Goal: Task Accomplishment & Management: Manage account settings

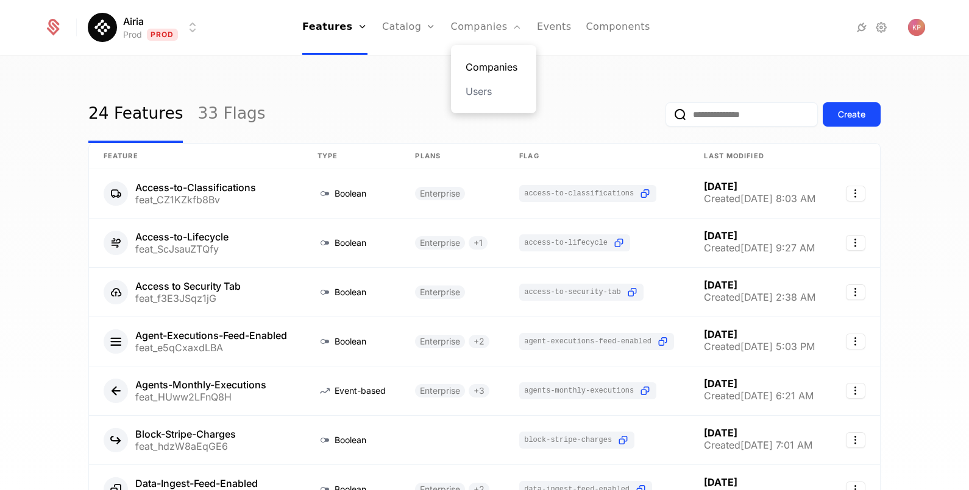
click at [485, 64] on link "Companies" at bounding box center [493, 67] width 56 height 15
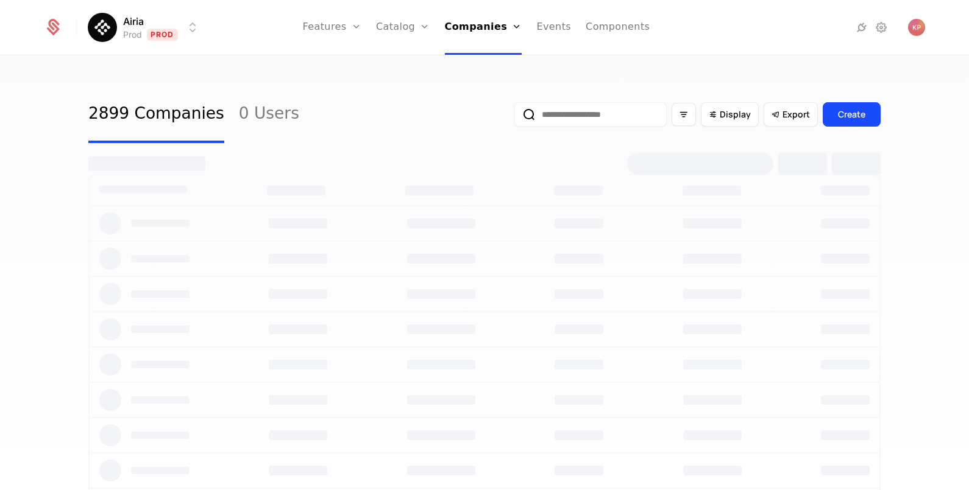
click at [568, 122] on input "email" at bounding box center [590, 114] width 152 height 24
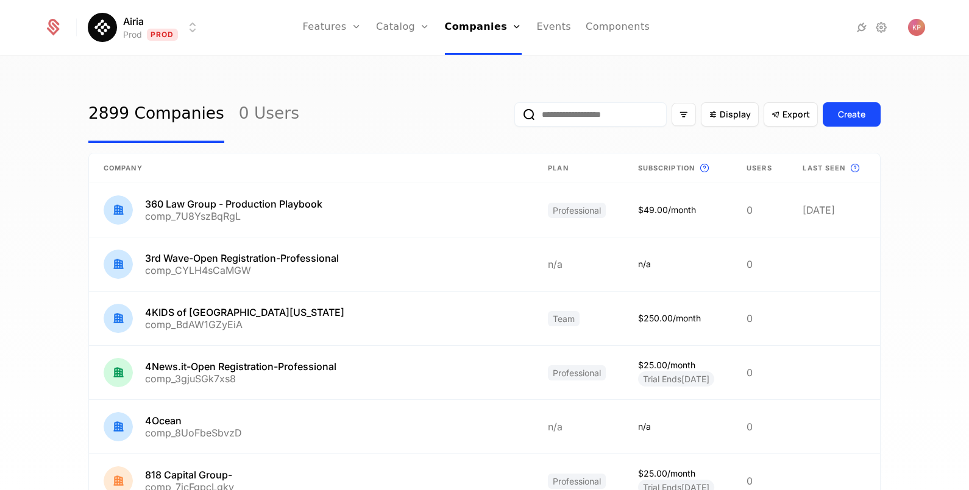
paste input "**********"
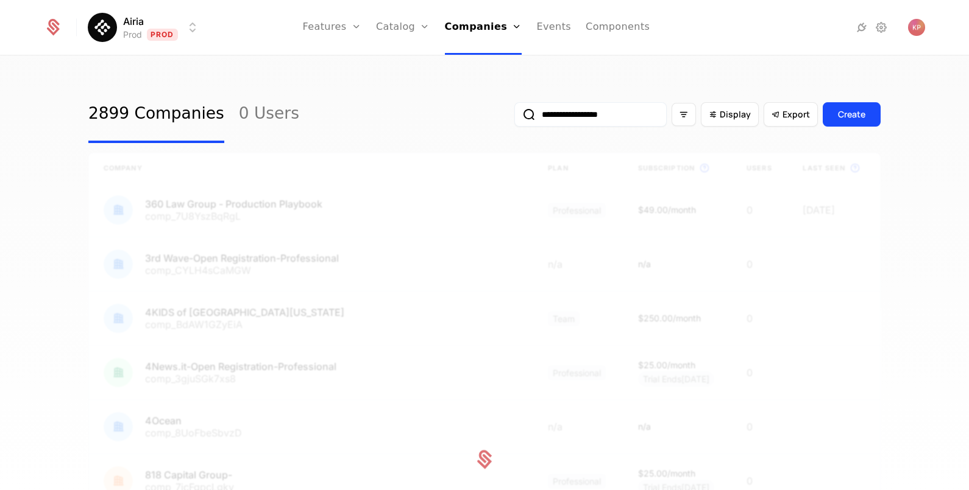
type input "**********"
click at [514, 117] on button "submit" at bounding box center [514, 117] width 0 height 0
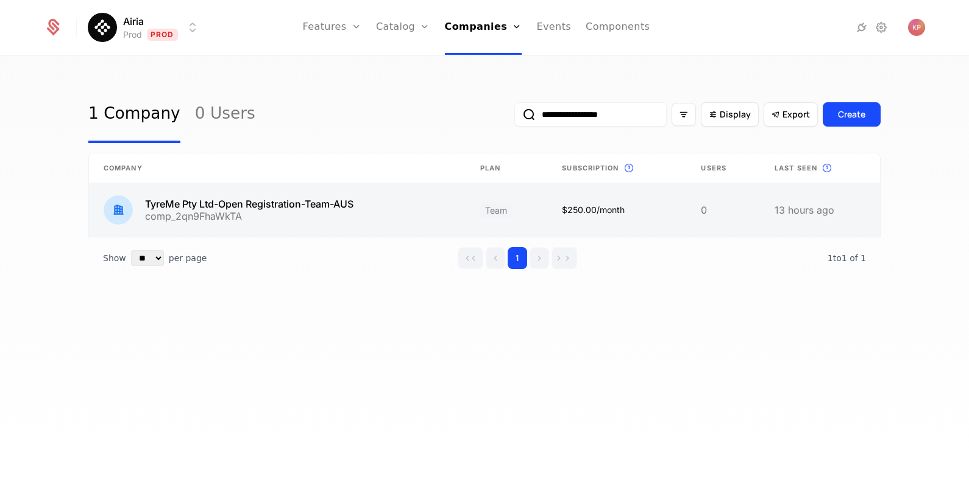
click at [321, 211] on link at bounding box center [277, 210] width 376 height 54
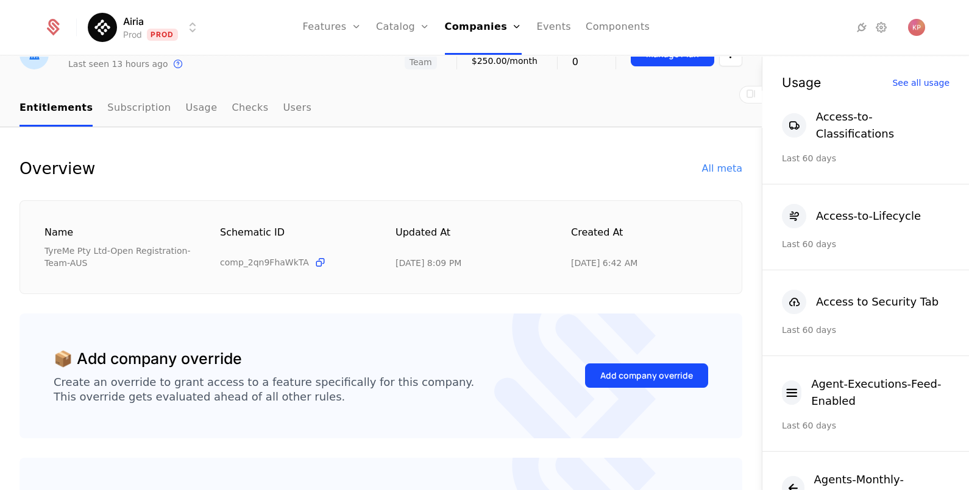
scroll to position [152, 0]
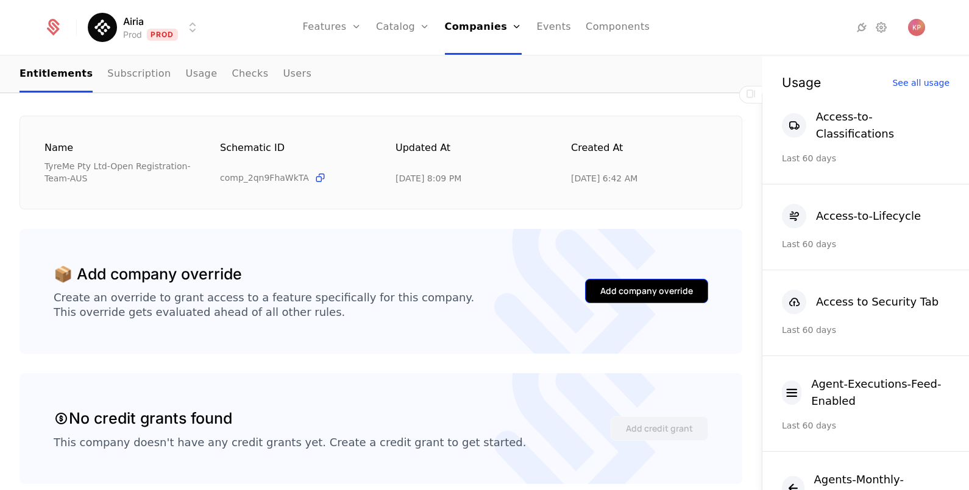
click at [613, 289] on div "Add company override" at bounding box center [646, 291] width 93 height 12
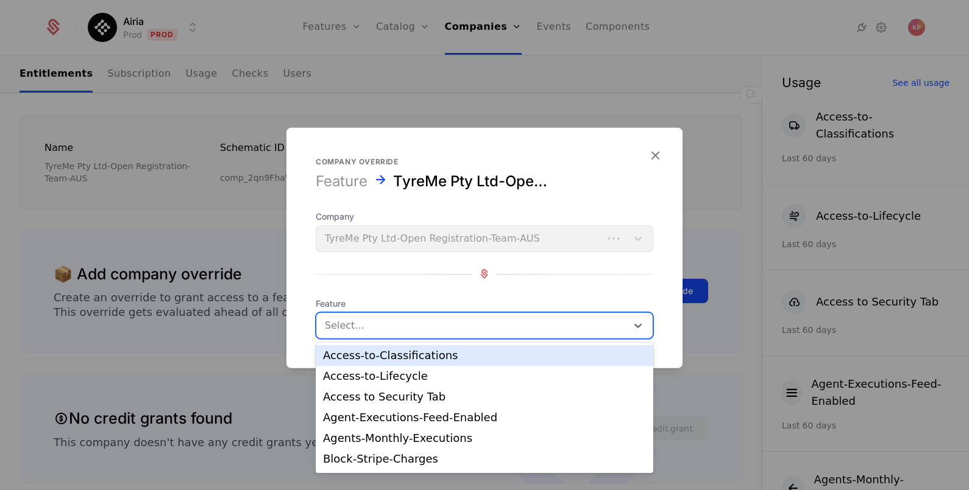
click at [384, 326] on div at bounding box center [472, 325] width 294 height 17
drag, startPoint x: 391, startPoint y: 359, endPoint x: 474, endPoint y: 364, distance: 83.0
click at [393, 359] on div "Access-to-Classifications" at bounding box center [484, 355] width 323 height 11
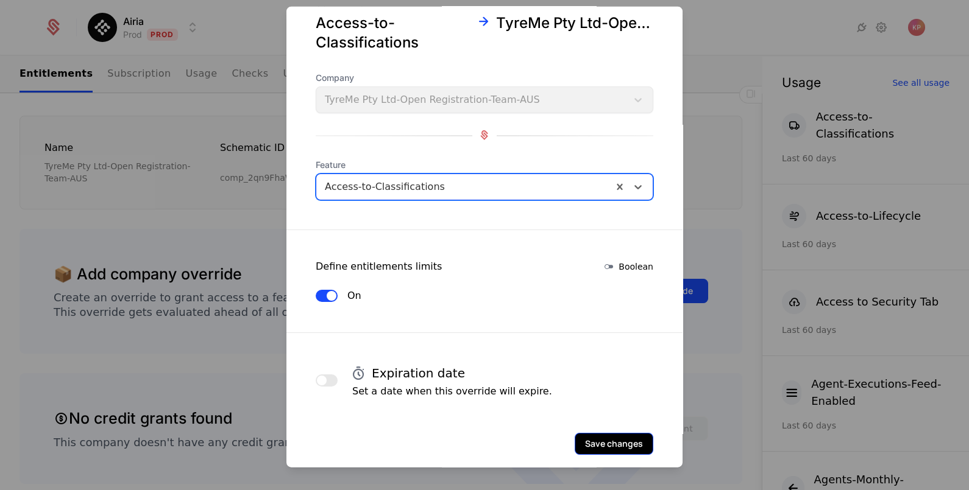
scroll to position [52, 0]
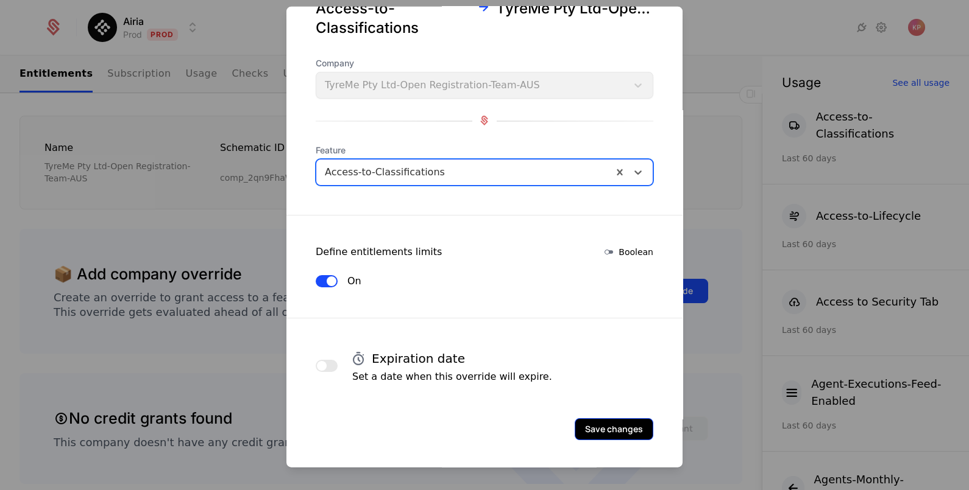
click at [581, 426] on button "Save changes" at bounding box center [613, 429] width 79 height 22
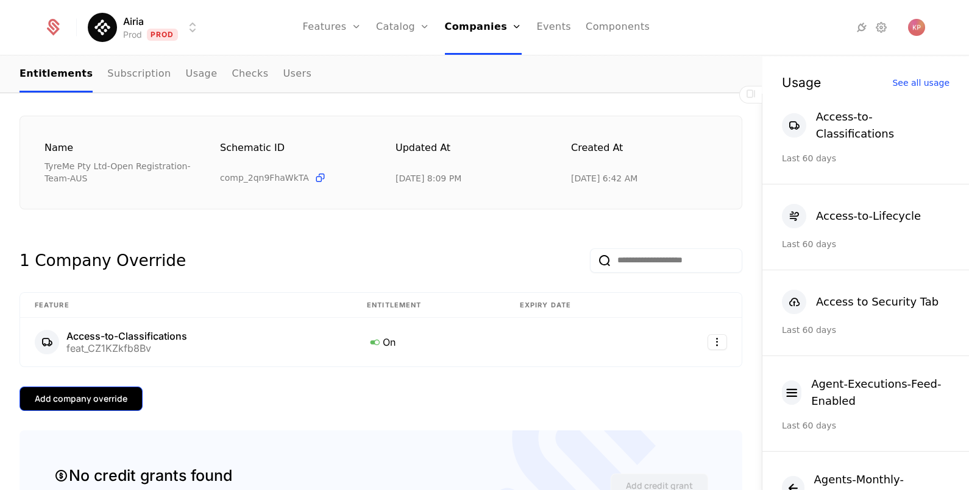
click at [95, 394] on div "Add company override" at bounding box center [81, 399] width 93 height 12
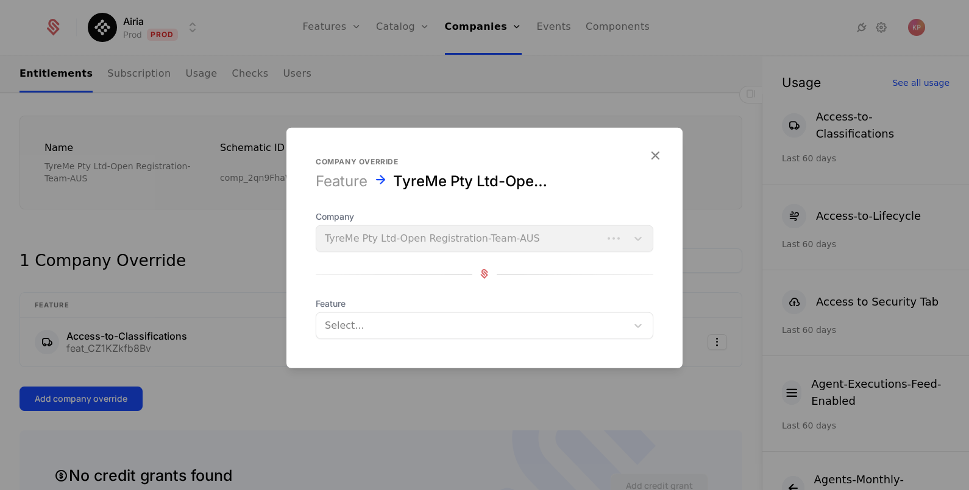
click at [468, 326] on div at bounding box center [472, 325] width 294 height 17
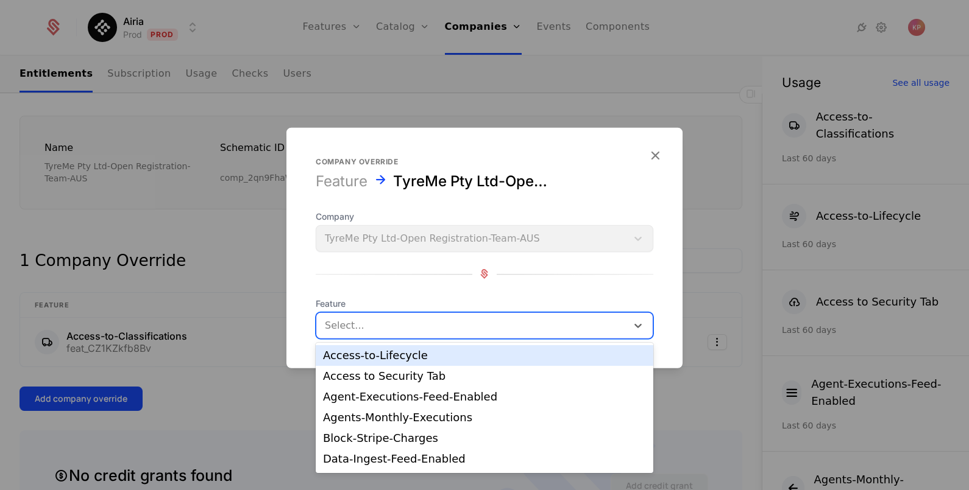
click at [431, 356] on div "Access-to-Lifecycle" at bounding box center [484, 355] width 323 height 11
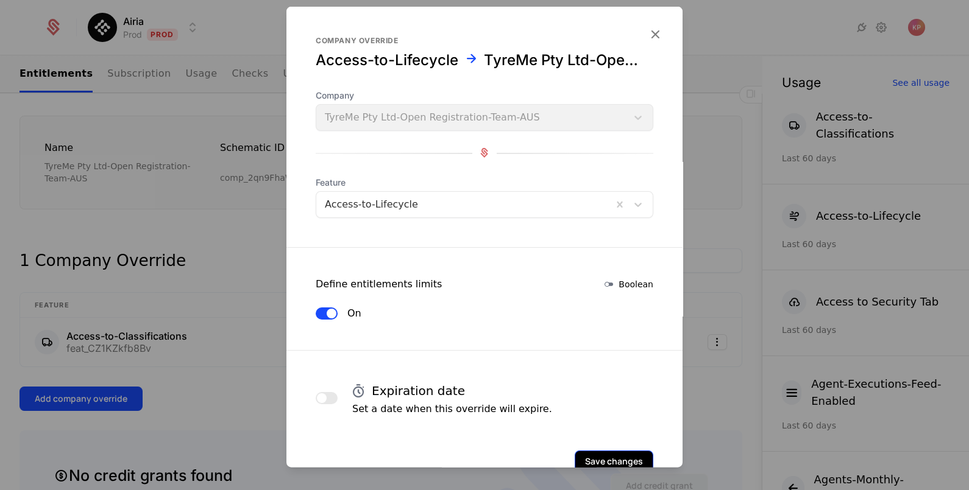
click at [589, 453] on button "Save changes" at bounding box center [613, 461] width 79 height 22
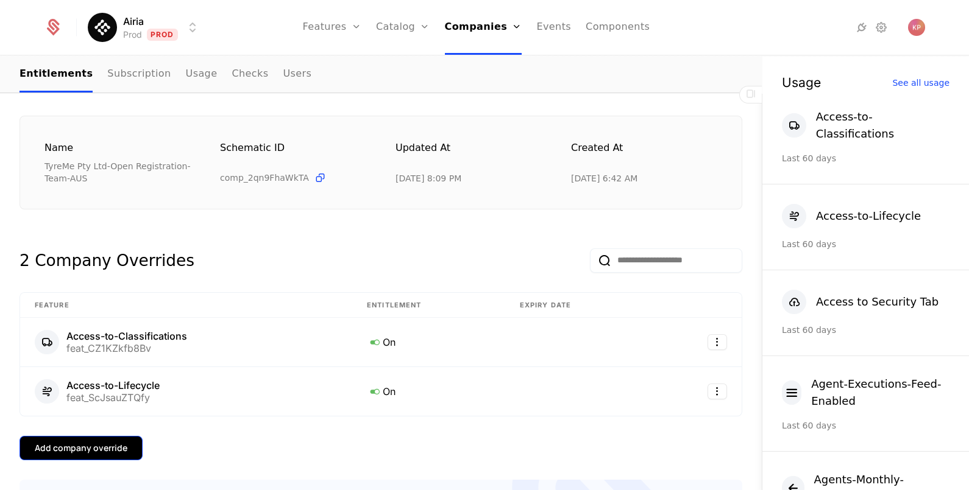
click at [114, 437] on button "Add company override" at bounding box center [80, 448] width 123 height 24
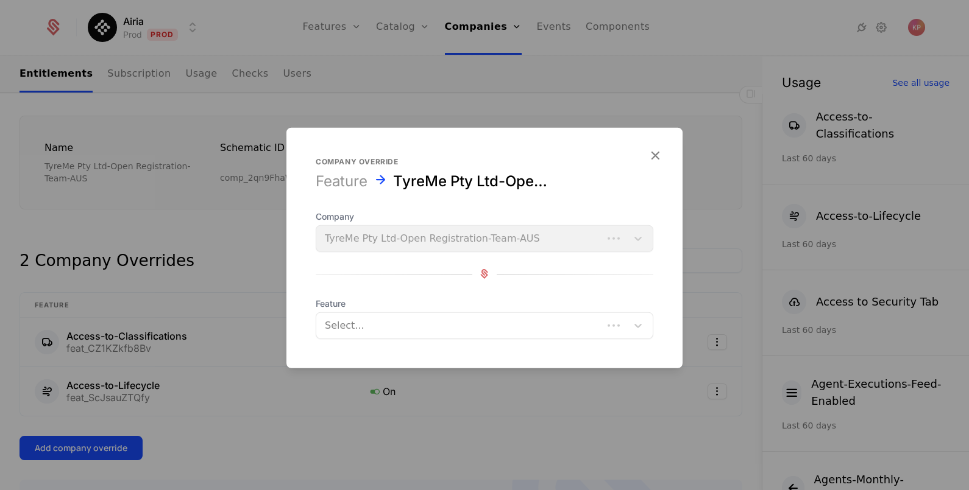
drag, startPoint x: 417, startPoint y: 327, endPoint x: 417, endPoint y: 339, distance: 11.6
click at [417, 328] on div at bounding box center [459, 325] width 269 height 17
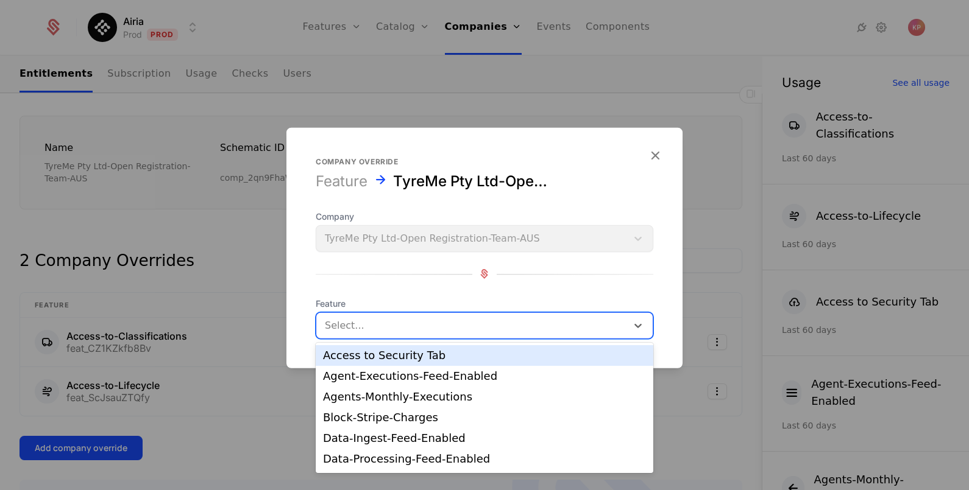
click at [411, 361] on div "Access to Security Tab" at bounding box center [484, 355] width 323 height 11
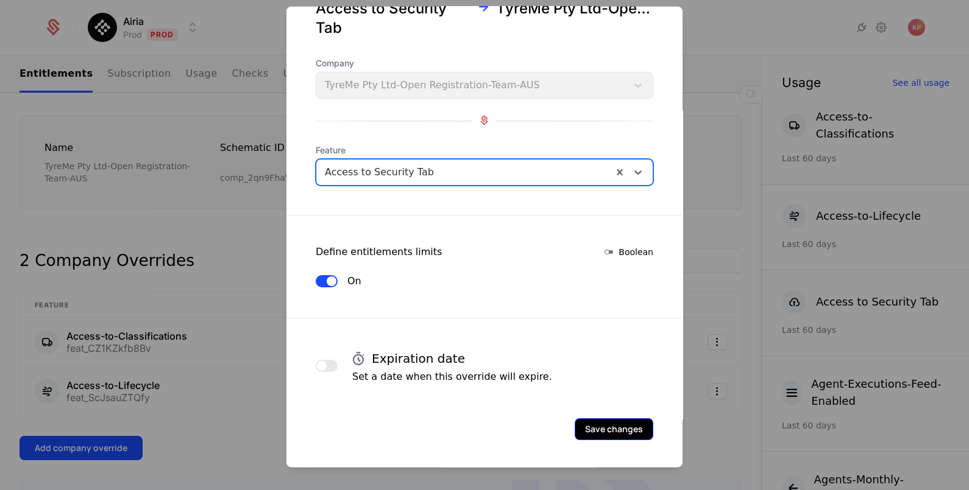
click at [601, 426] on button "Save changes" at bounding box center [613, 429] width 79 height 22
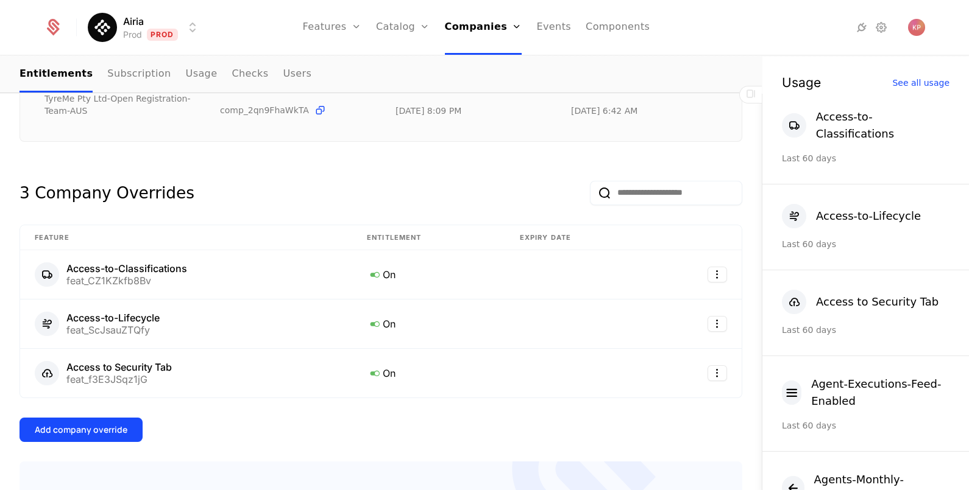
scroll to position [228, 0]
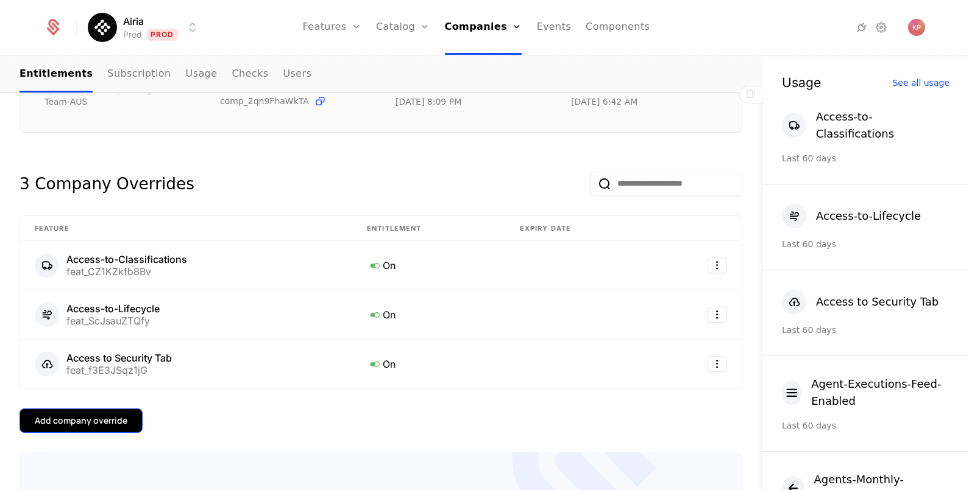
click at [111, 418] on div "Add company override" at bounding box center [81, 421] width 93 height 12
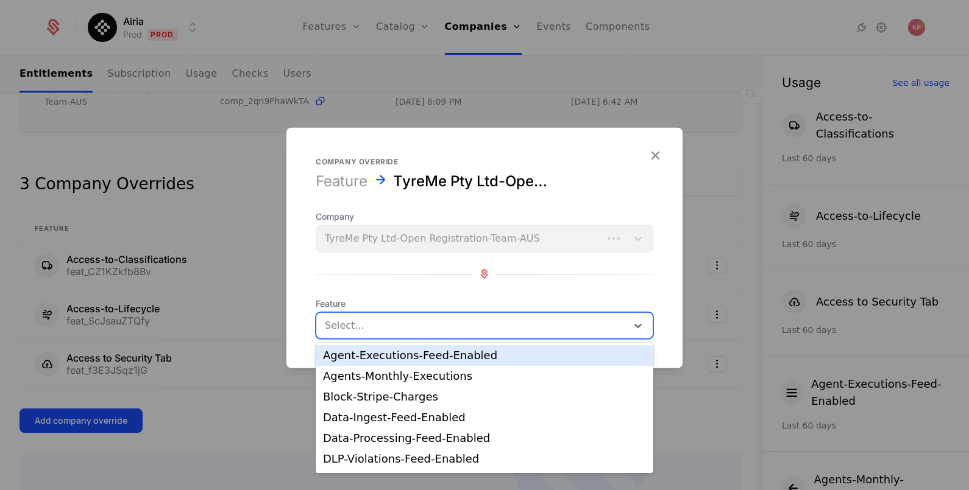
click at [445, 323] on div at bounding box center [472, 325] width 294 height 17
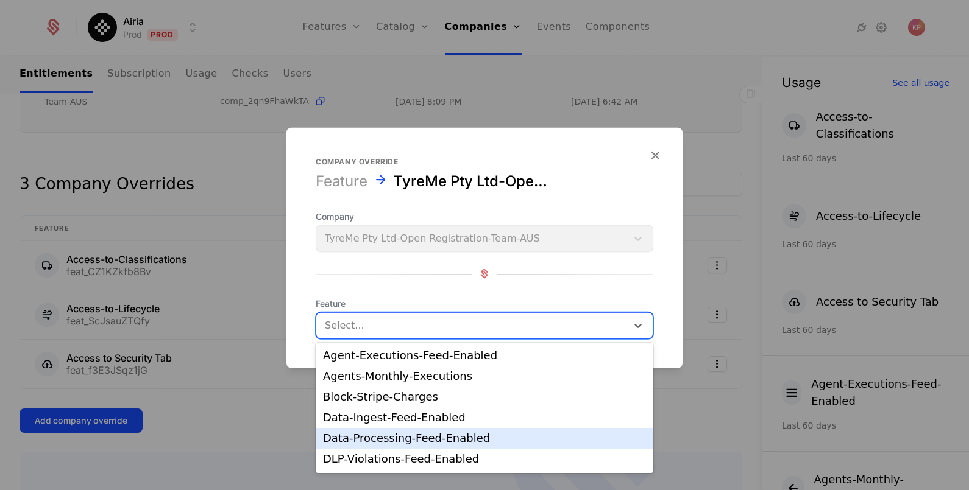
click at [428, 436] on div "Data-Processing-Feed-Enabled" at bounding box center [484, 438] width 323 height 11
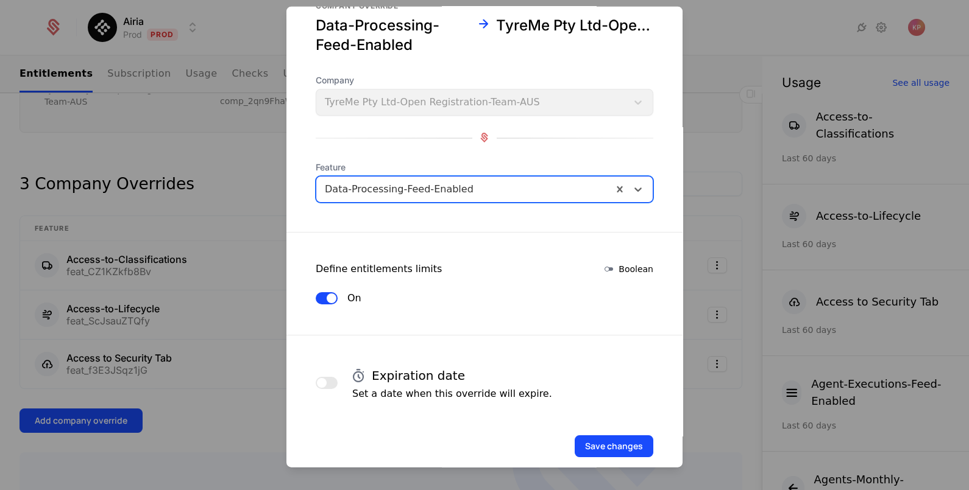
scroll to position [52, 0]
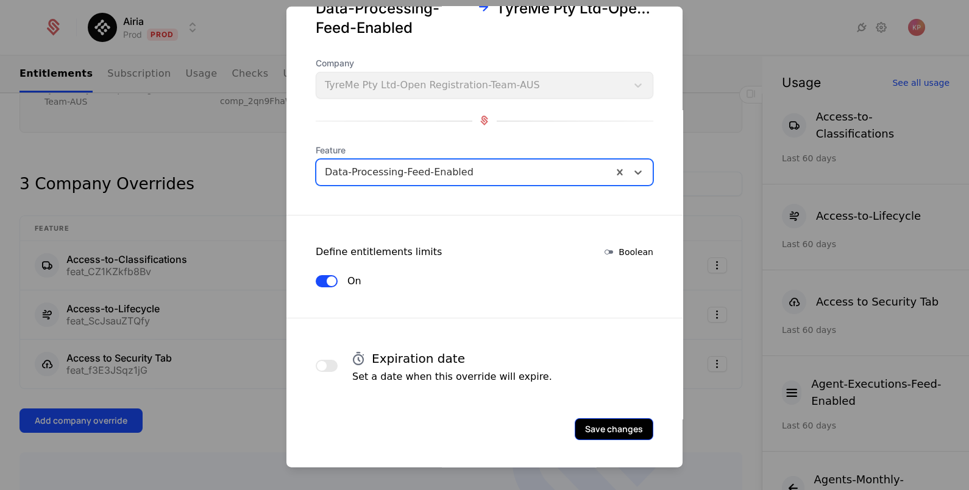
click at [616, 418] on button "Save changes" at bounding box center [613, 429] width 79 height 22
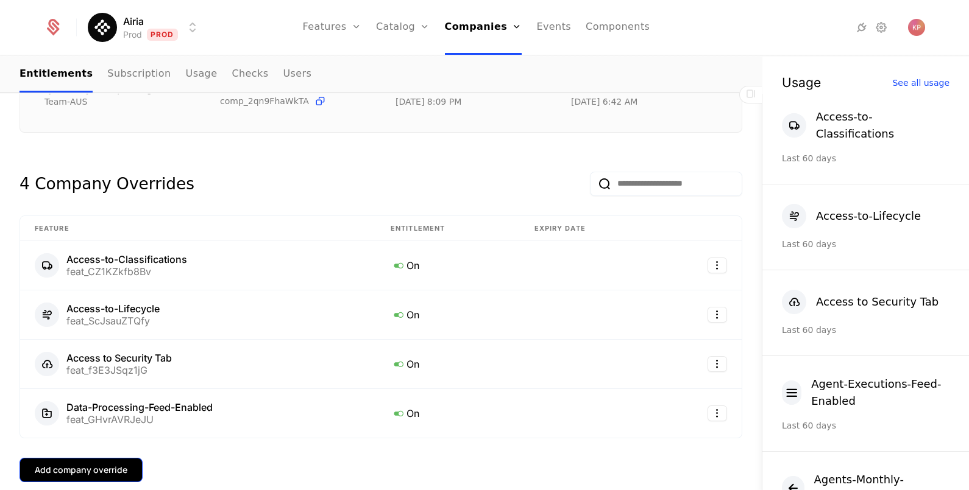
click at [85, 462] on button "Add company override" at bounding box center [80, 470] width 123 height 24
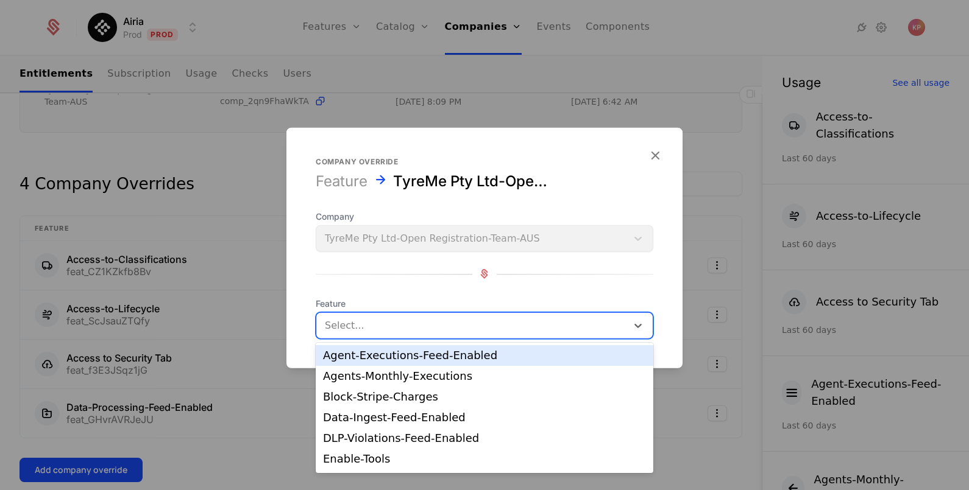
click at [380, 329] on div at bounding box center [472, 325] width 294 height 17
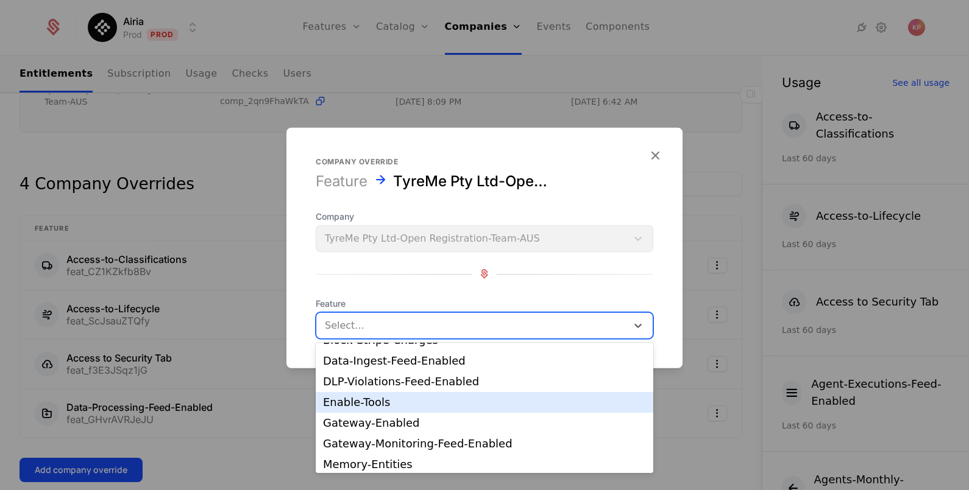
scroll to position [76, 0]
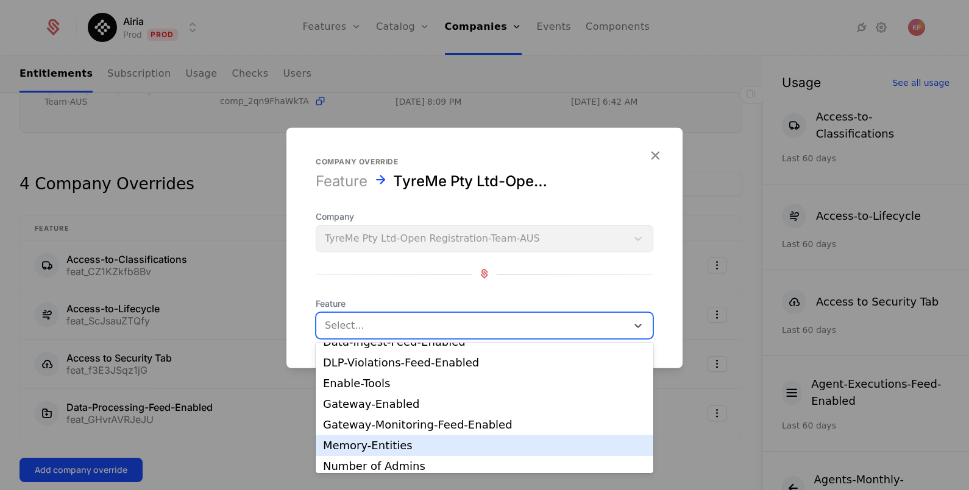
click at [412, 446] on div "Memory-Entities" at bounding box center [484, 445] width 323 height 11
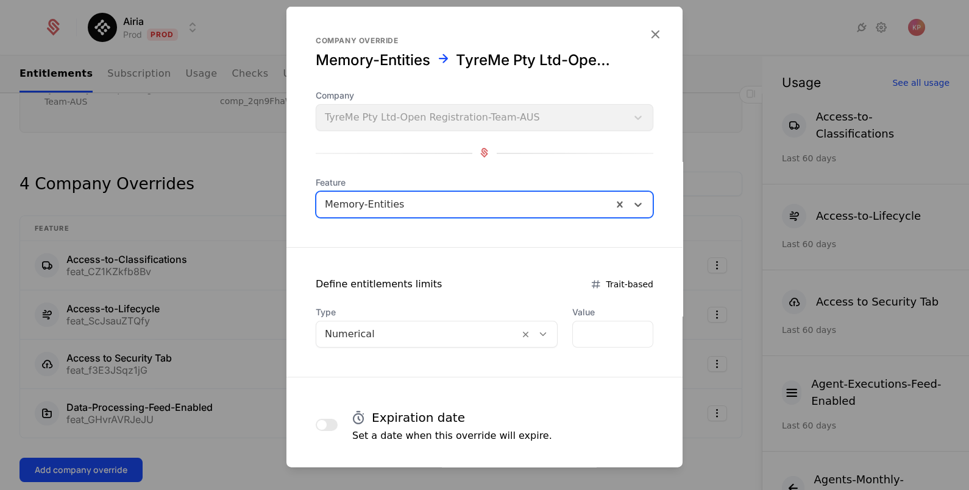
click at [470, 338] on div at bounding box center [418, 333] width 186 height 17
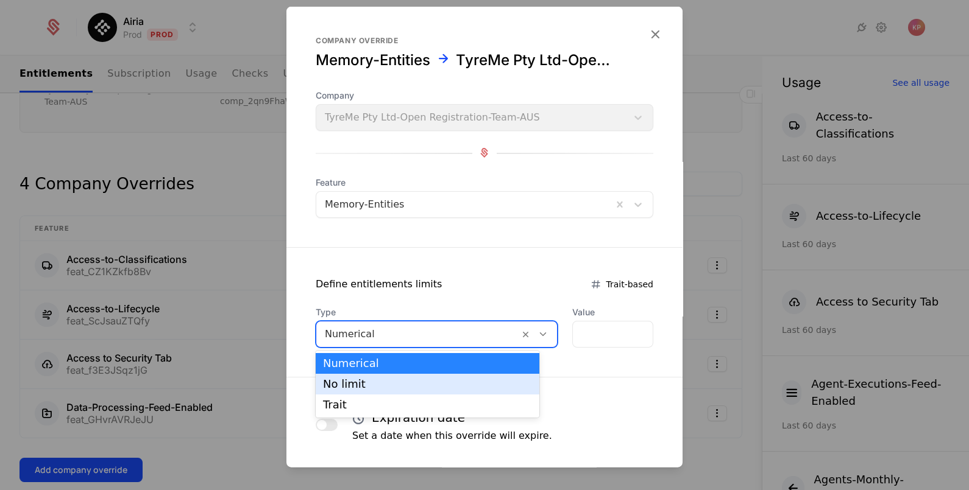
click at [463, 384] on div "No limit" at bounding box center [427, 384] width 209 height 11
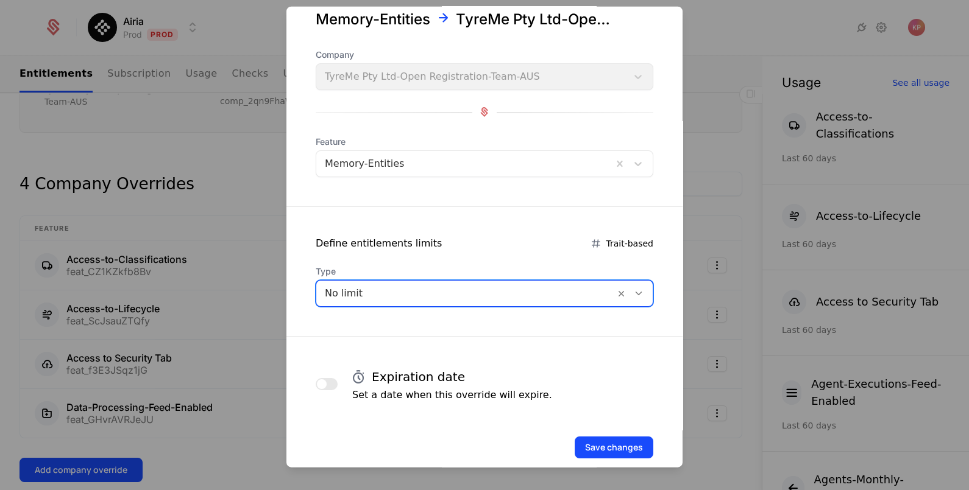
scroll to position [59, 0]
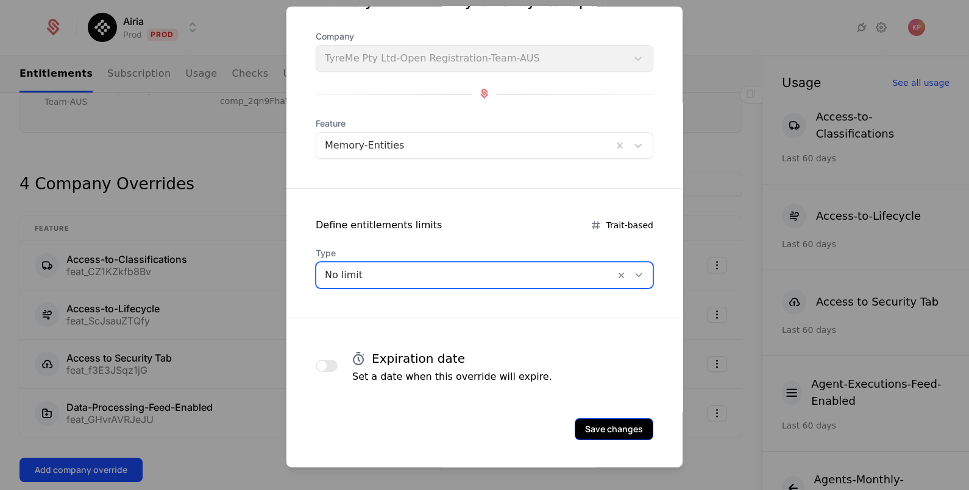
click at [627, 420] on button "Save changes" at bounding box center [613, 429] width 79 height 22
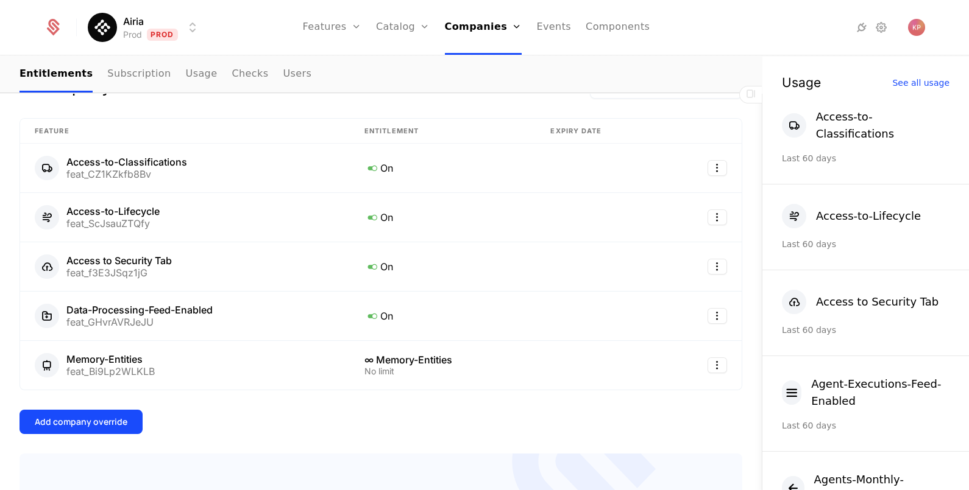
scroll to position [381, 0]
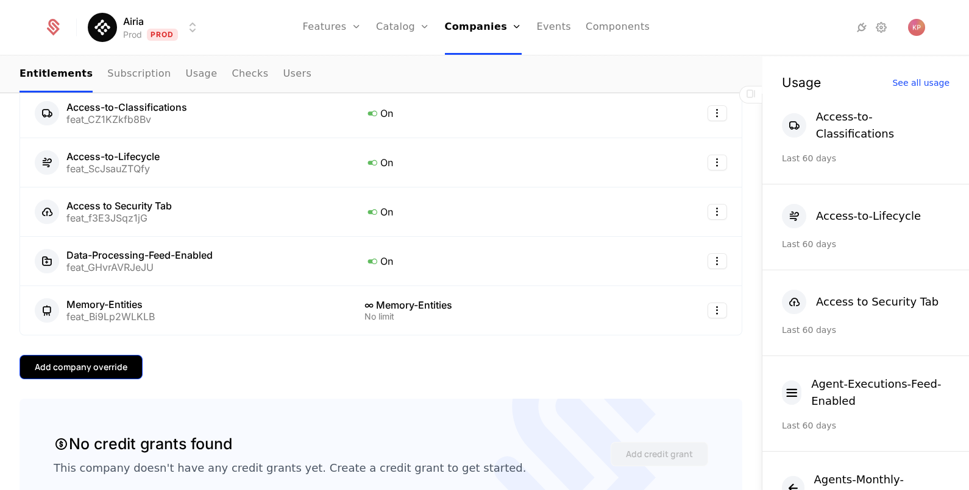
click at [96, 365] on div "Add company override" at bounding box center [81, 367] width 93 height 12
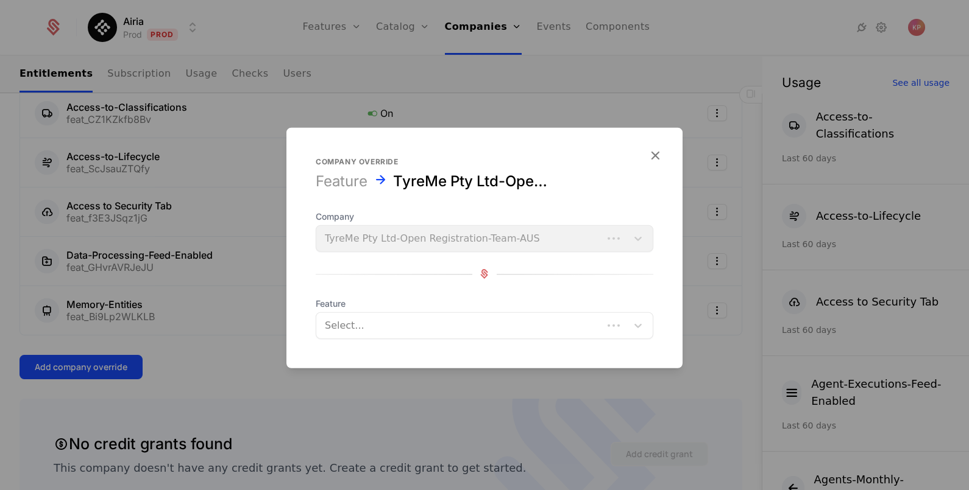
click at [333, 326] on div at bounding box center [459, 325] width 269 height 17
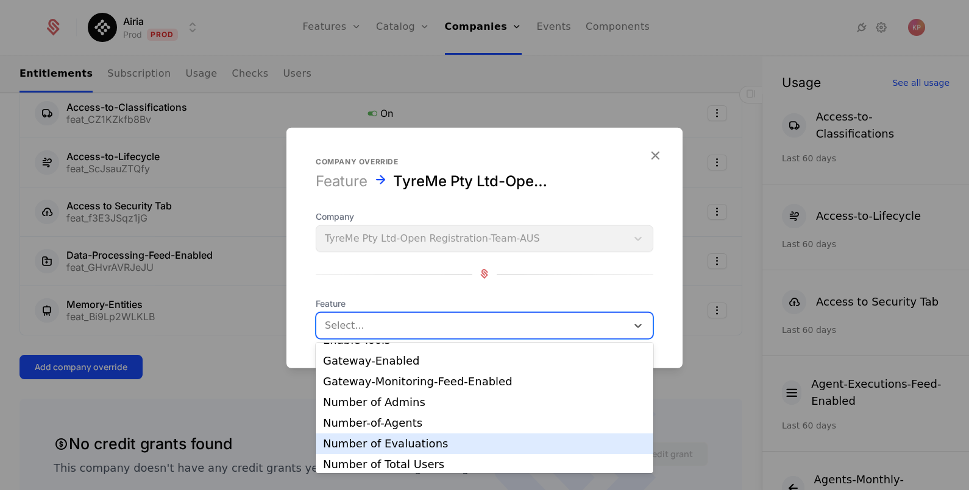
scroll to position [152, 0]
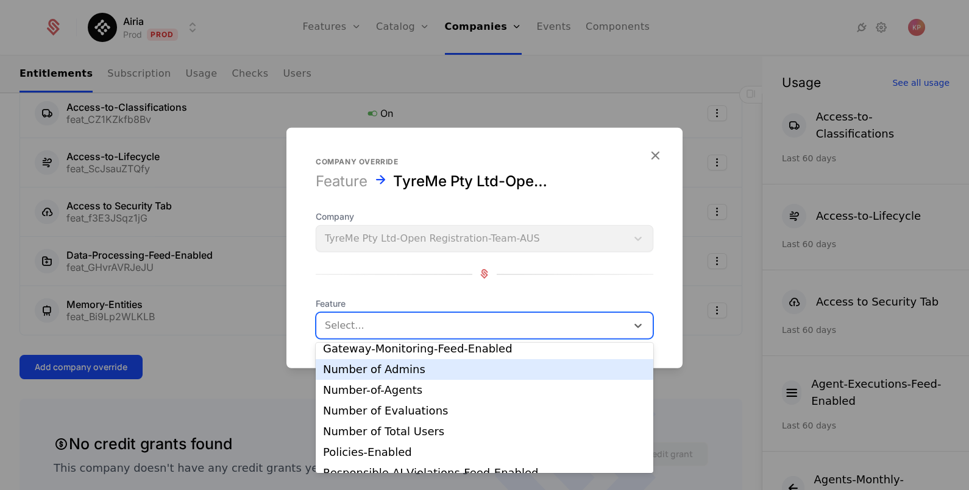
click at [426, 369] on div "Number of Admins" at bounding box center [484, 369] width 323 height 11
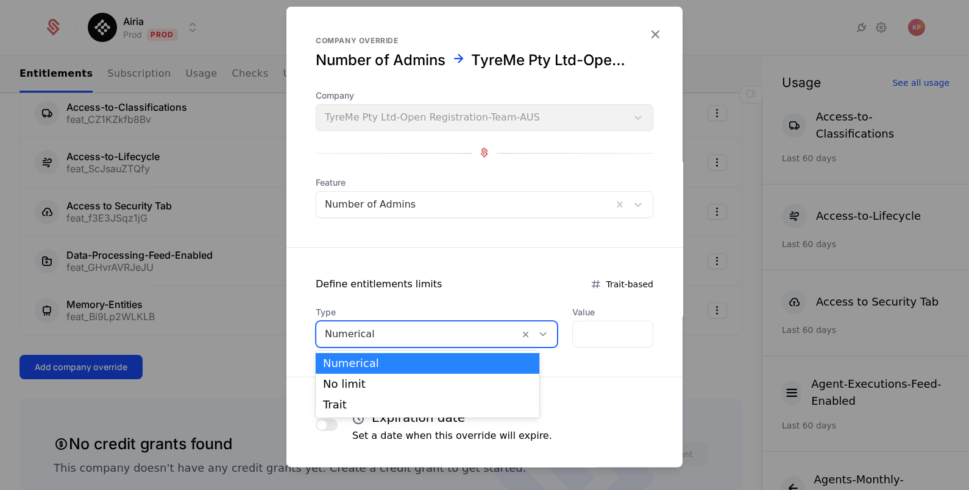
click at [375, 337] on div at bounding box center [418, 333] width 186 height 17
click at [378, 377] on div "No limit" at bounding box center [428, 384] width 224 height 21
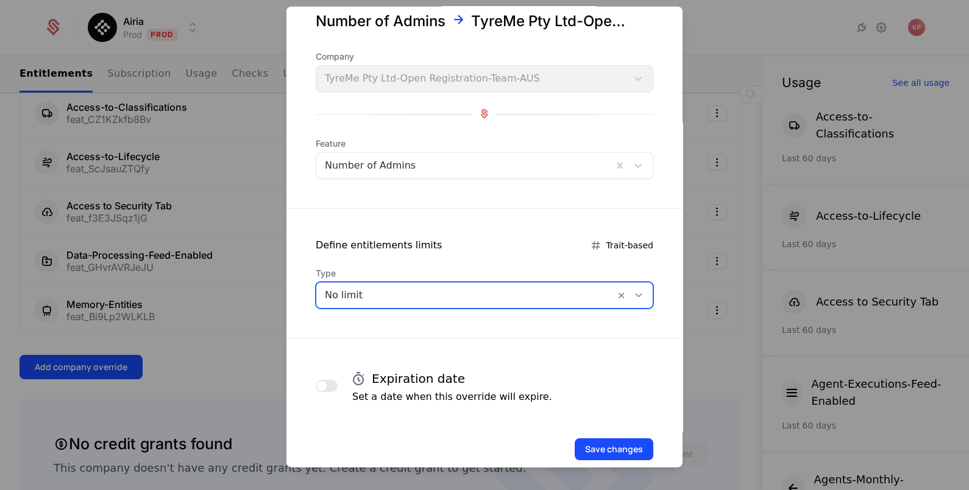
scroll to position [59, 0]
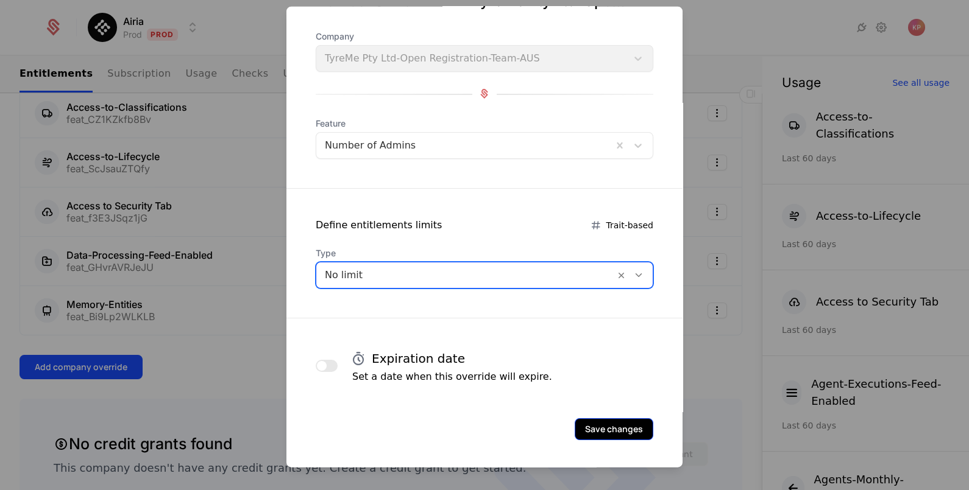
click at [597, 423] on button "Save changes" at bounding box center [613, 429] width 79 height 22
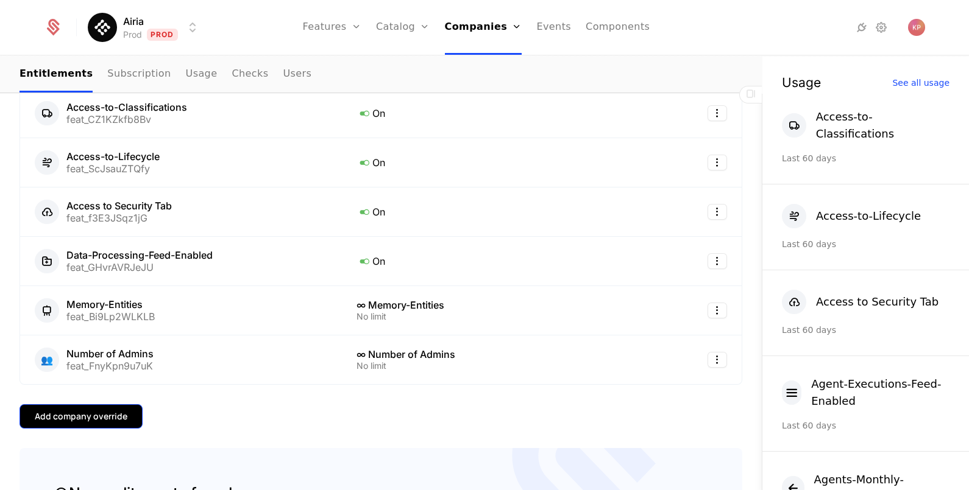
click at [84, 415] on div "Add company override" at bounding box center [81, 417] width 93 height 12
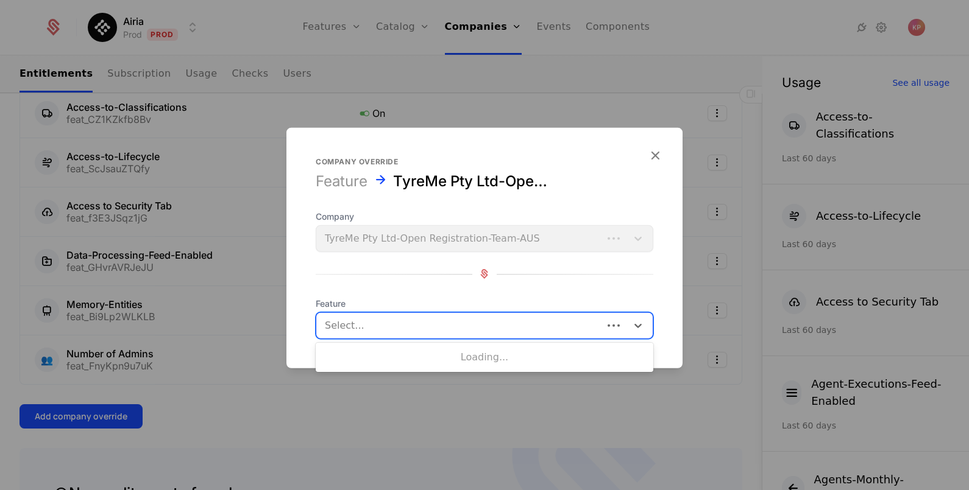
drag, startPoint x: 367, startPoint y: 329, endPoint x: 372, endPoint y: 365, distance: 37.0
click at [367, 329] on div at bounding box center [459, 325] width 269 height 17
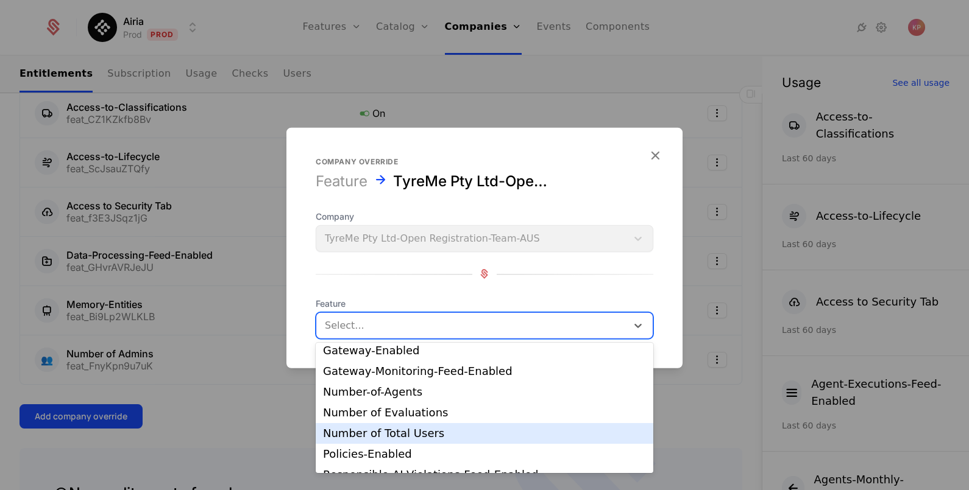
scroll to position [152, 0]
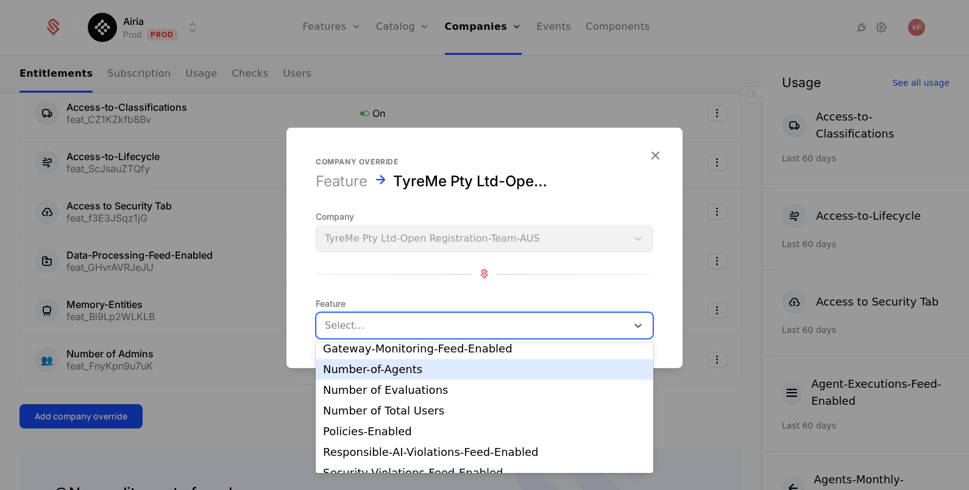
drag, startPoint x: 414, startPoint y: 366, endPoint x: 425, endPoint y: 369, distance: 11.2
click at [414, 367] on div "Number-of-Agents" at bounding box center [484, 369] width 323 height 11
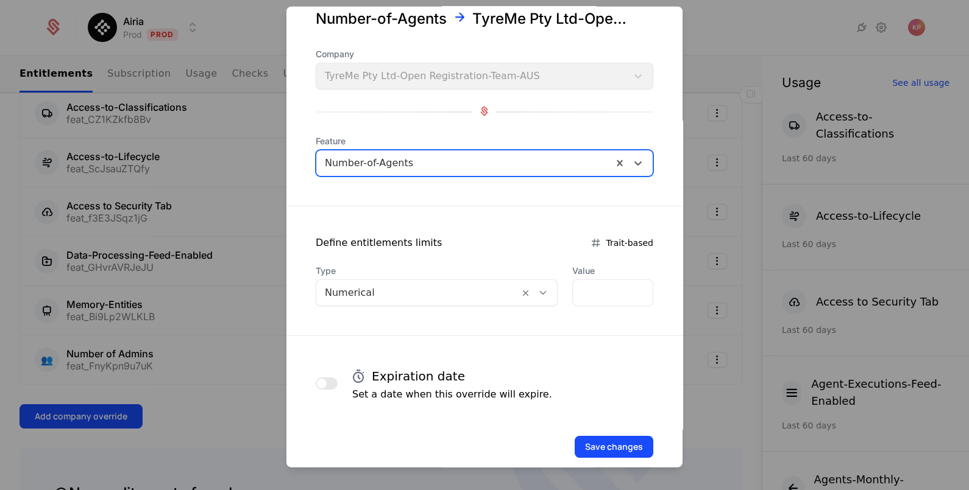
scroll to position [59, 0]
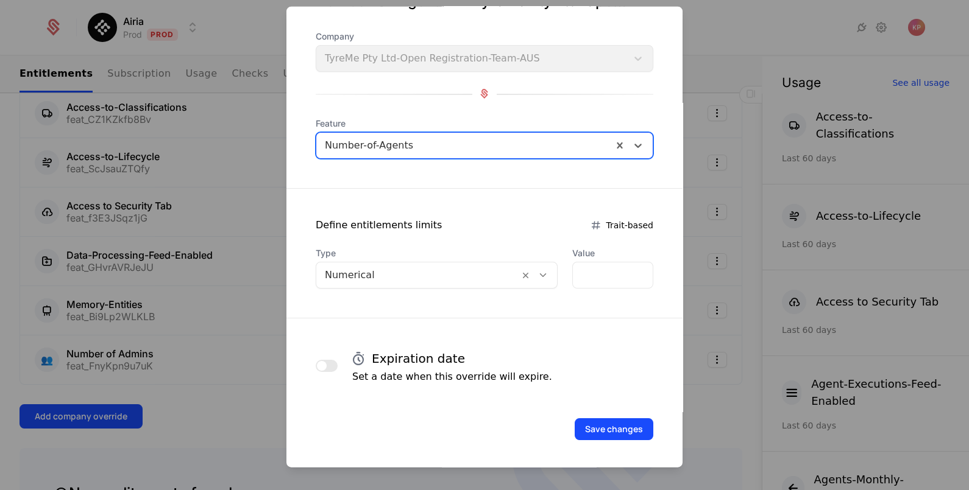
click at [447, 267] on div at bounding box center [418, 274] width 186 height 17
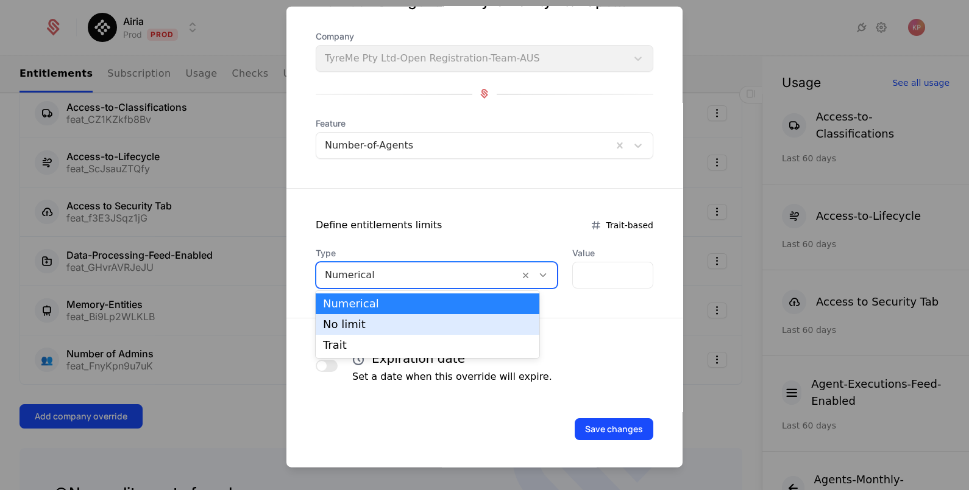
click at [436, 323] on div "No limit" at bounding box center [427, 324] width 209 height 11
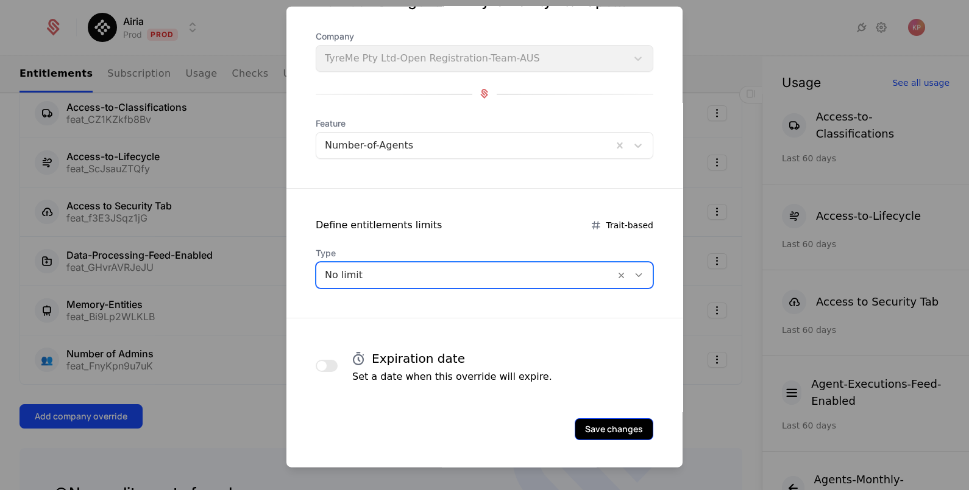
click at [602, 432] on button "Save changes" at bounding box center [613, 429] width 79 height 22
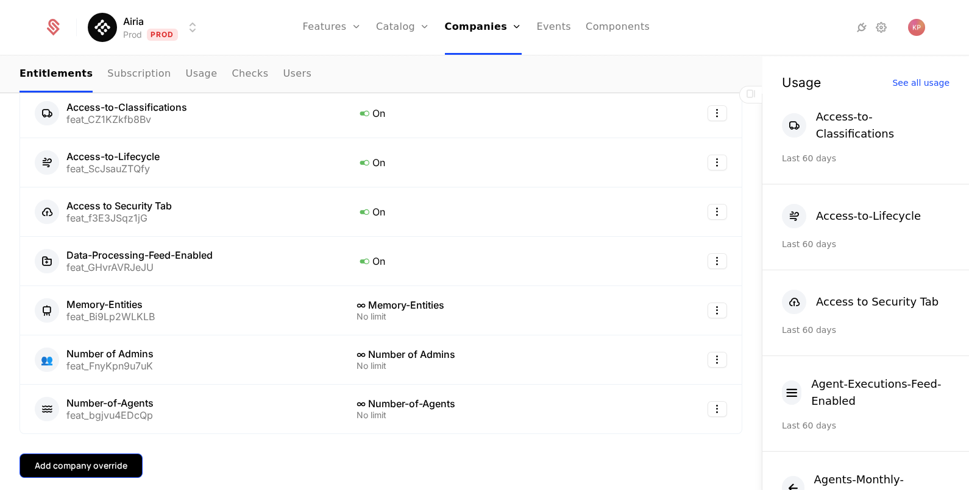
click at [73, 454] on button "Add company override" at bounding box center [80, 466] width 123 height 24
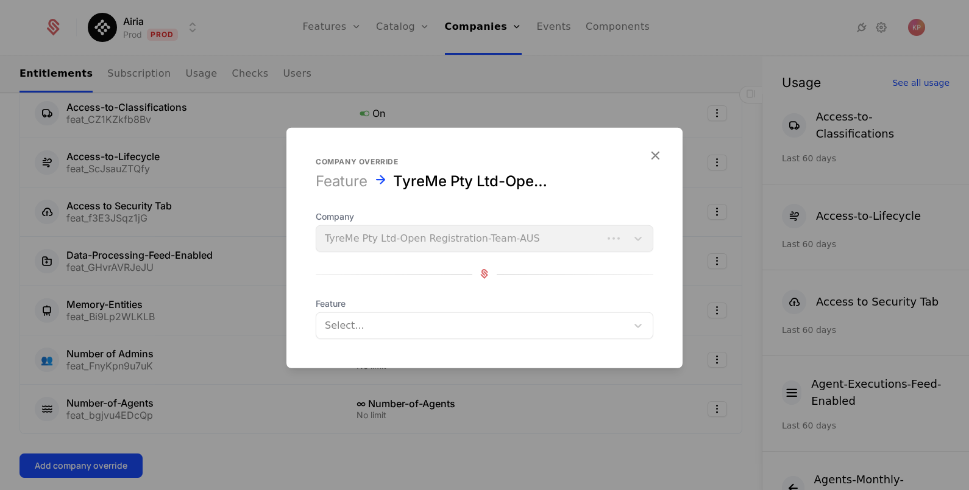
click at [460, 331] on div at bounding box center [472, 325] width 294 height 17
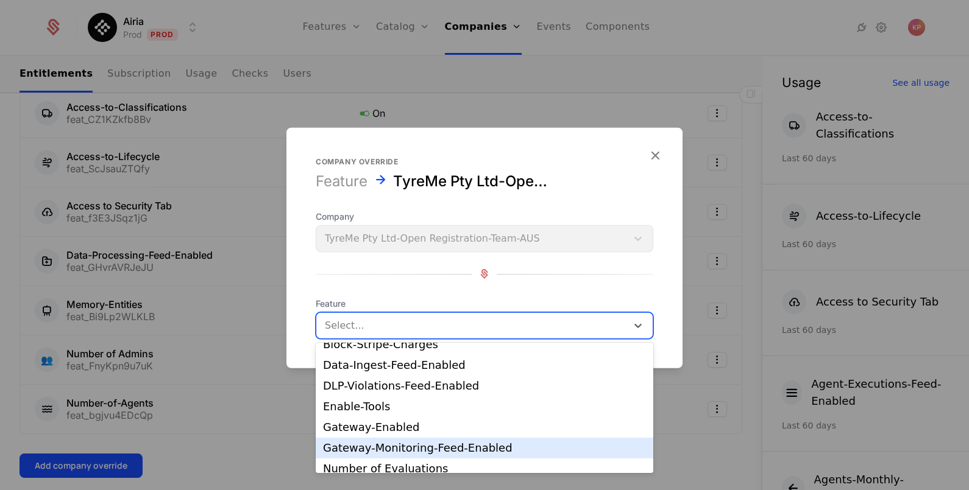
scroll to position [76, 0]
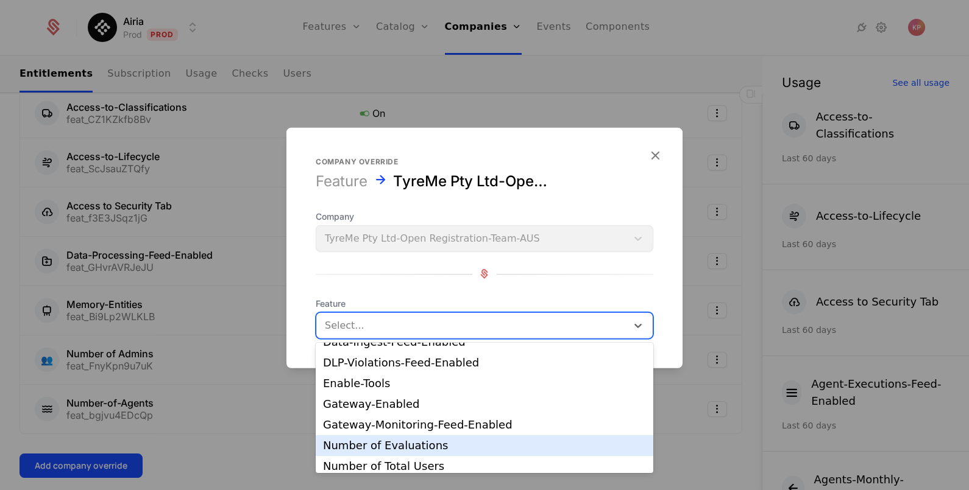
click at [423, 466] on div "Number of Total Users" at bounding box center [484, 466] width 323 height 11
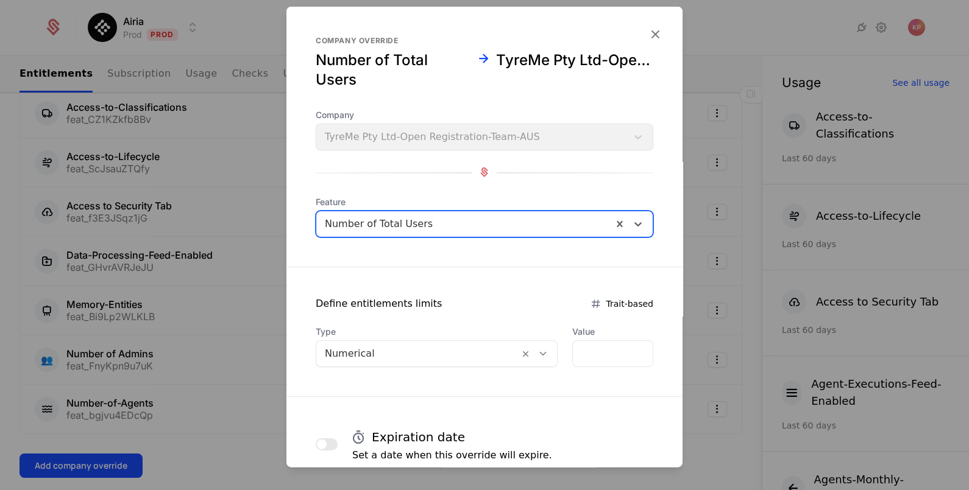
click at [422, 355] on div at bounding box center [418, 353] width 186 height 17
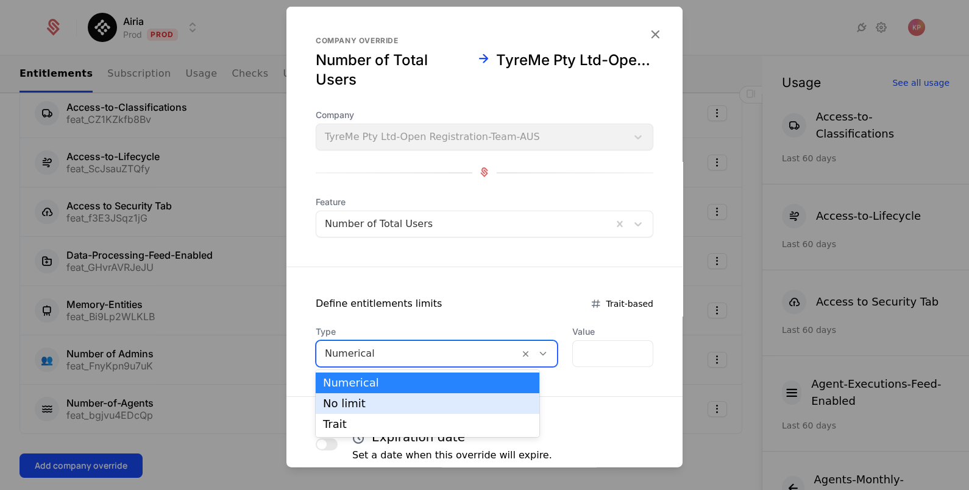
click at [426, 408] on div "No limit" at bounding box center [427, 403] width 209 height 11
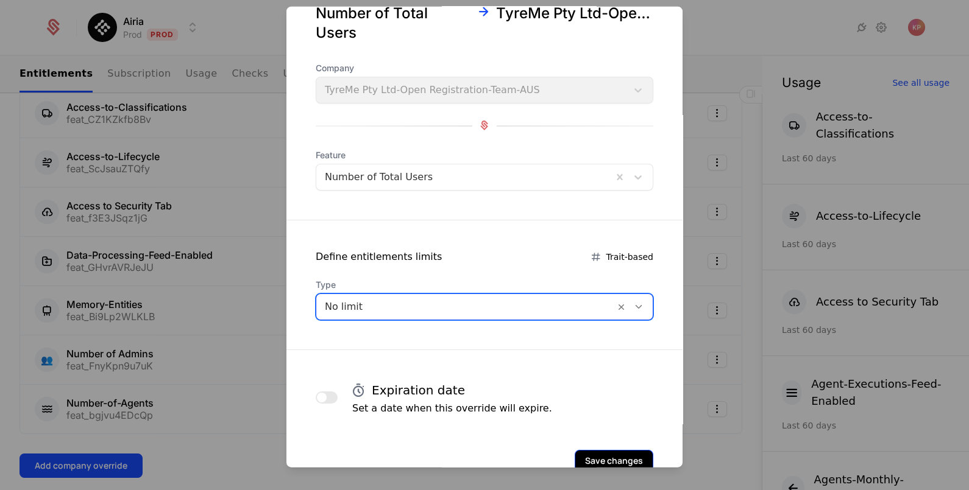
scroll to position [79, 0]
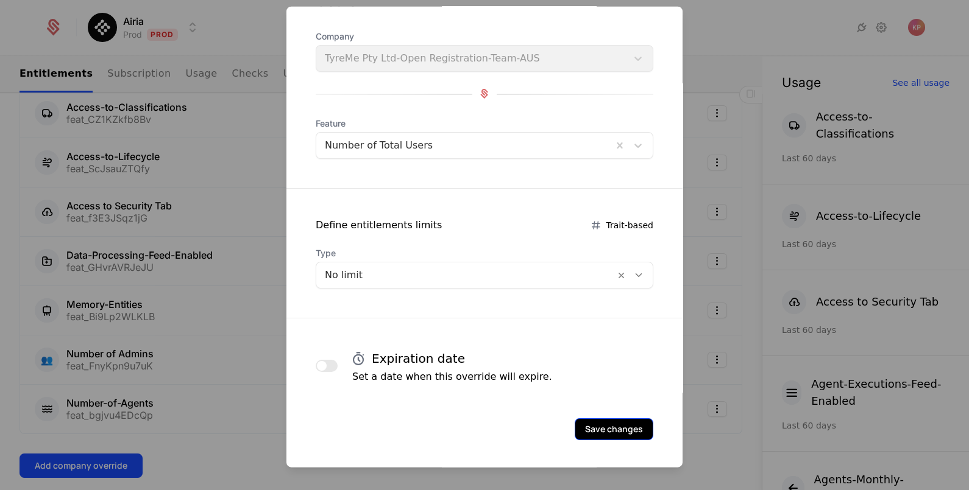
click at [584, 420] on button "Save changes" at bounding box center [613, 429] width 79 height 22
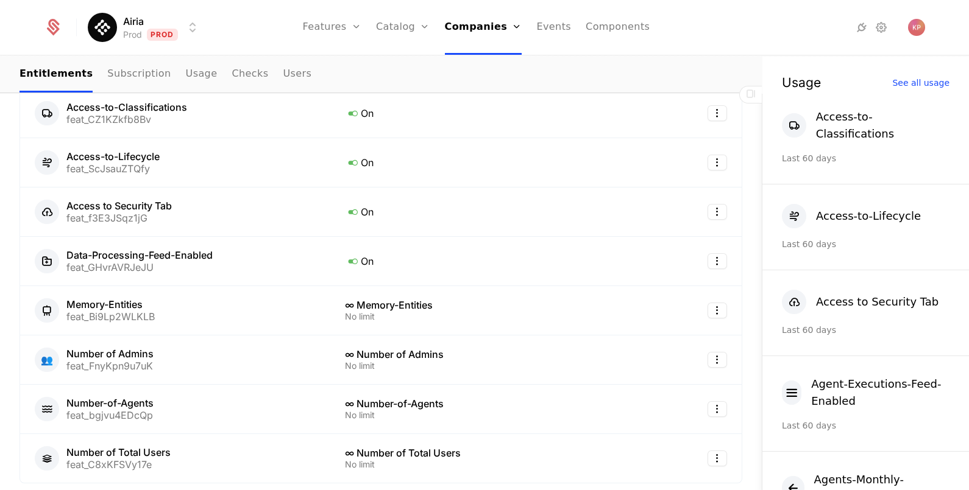
scroll to position [532, 0]
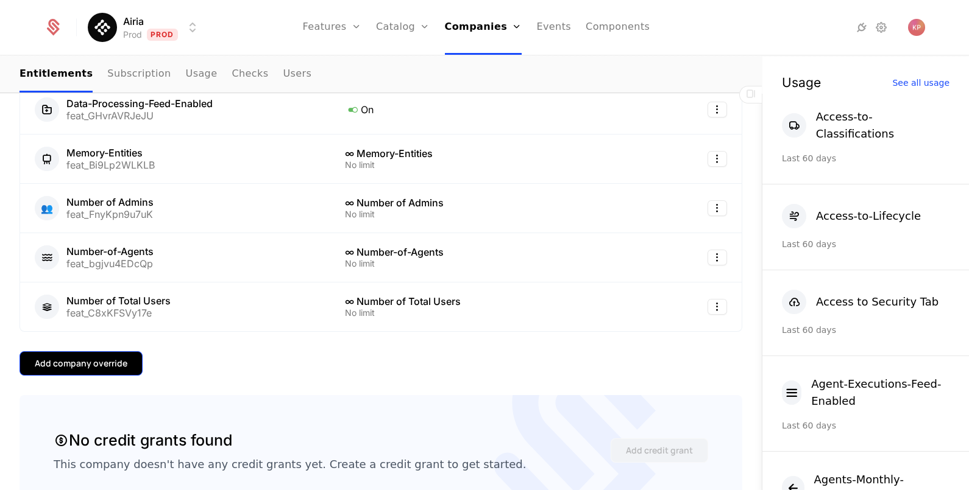
drag, startPoint x: 105, startPoint y: 360, endPoint x: 112, endPoint y: 360, distance: 7.3
click at [112, 360] on div "Add company override" at bounding box center [81, 364] width 93 height 12
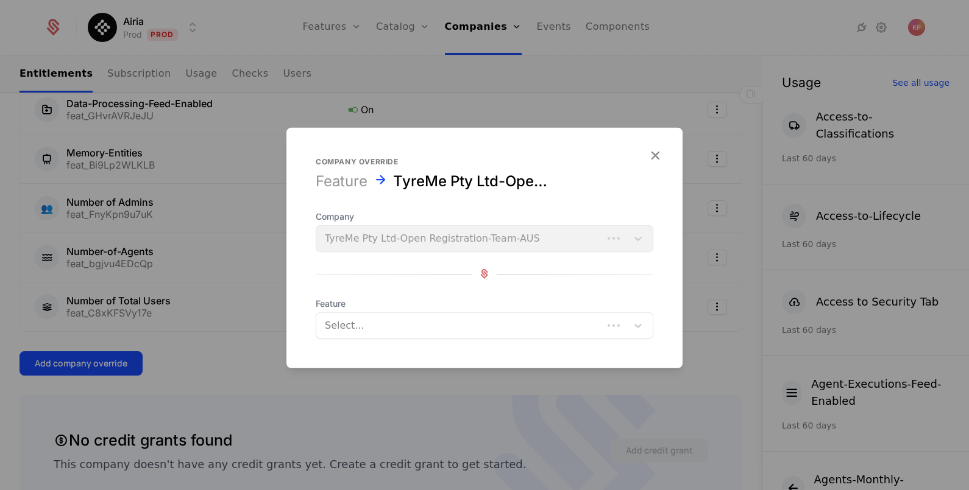
drag, startPoint x: 364, startPoint y: 319, endPoint x: 365, endPoint y: 328, distance: 9.3
click at [364, 323] on div at bounding box center [459, 325] width 269 height 17
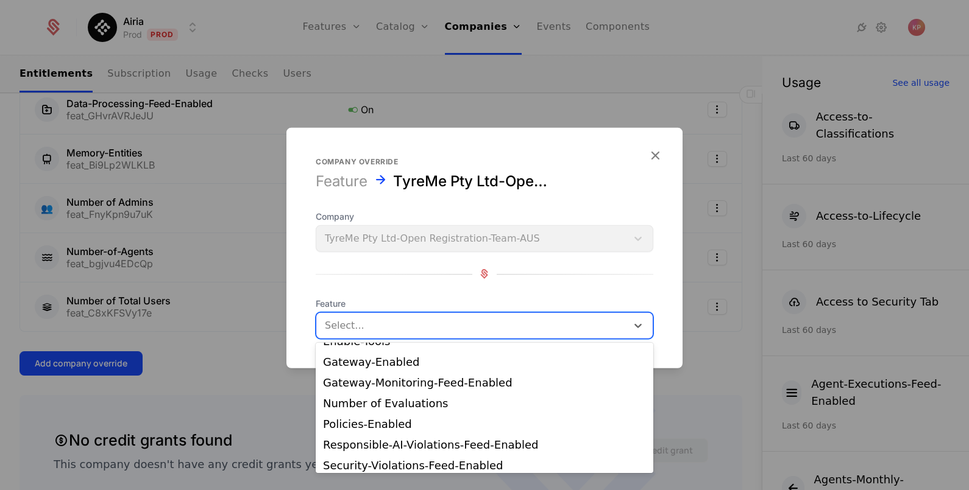
scroll to position [205, 0]
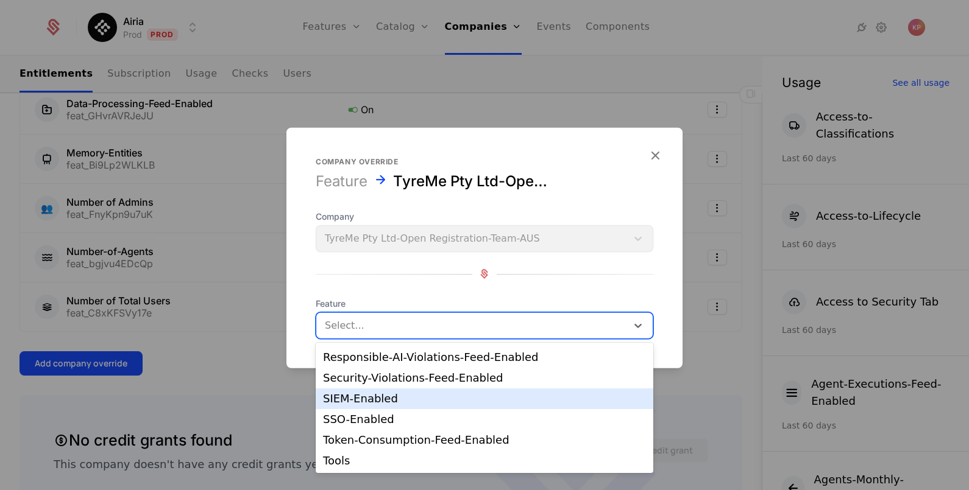
click at [389, 401] on div "SIEM-Enabled" at bounding box center [484, 399] width 323 height 11
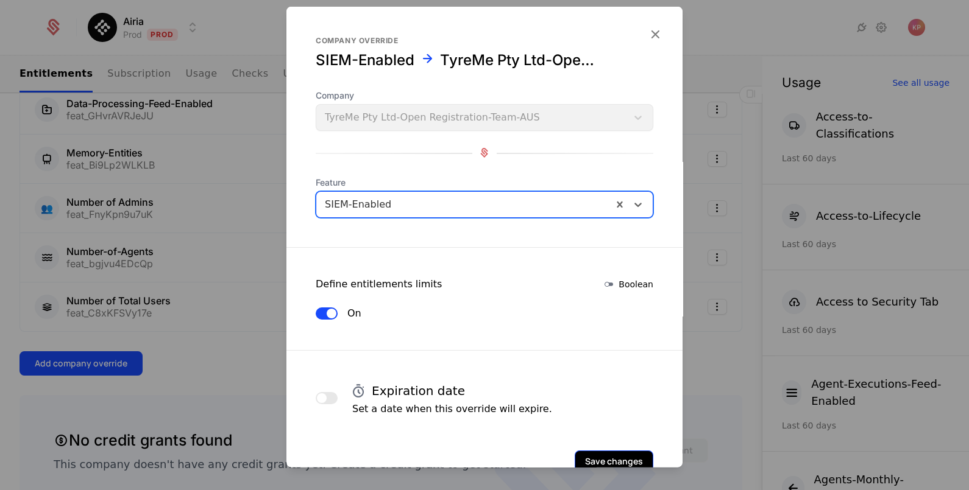
click at [595, 454] on button "Save changes" at bounding box center [613, 461] width 79 height 22
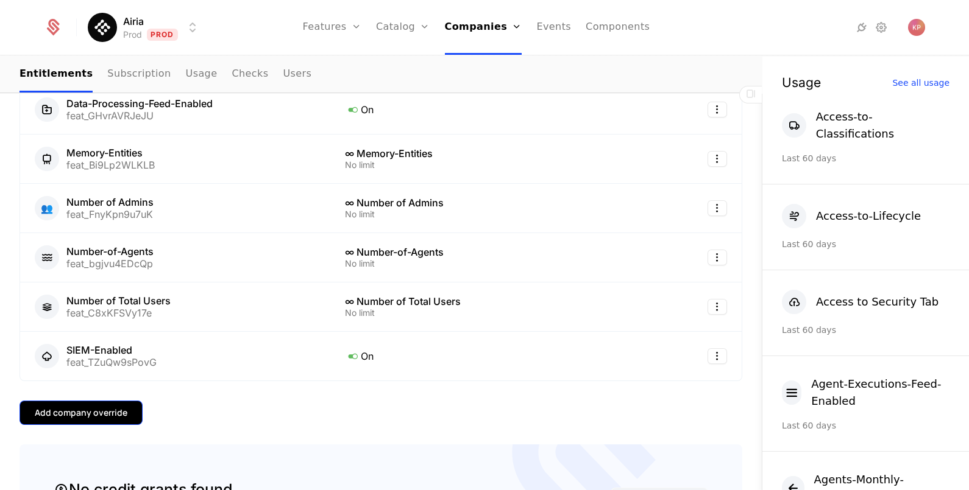
click at [57, 402] on button "Add company override" at bounding box center [80, 413] width 123 height 24
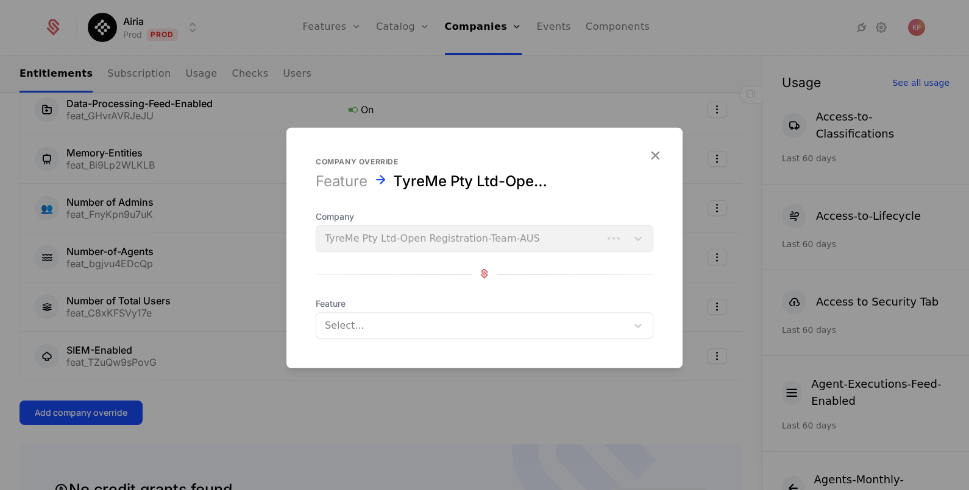
click at [351, 320] on div at bounding box center [472, 325] width 294 height 17
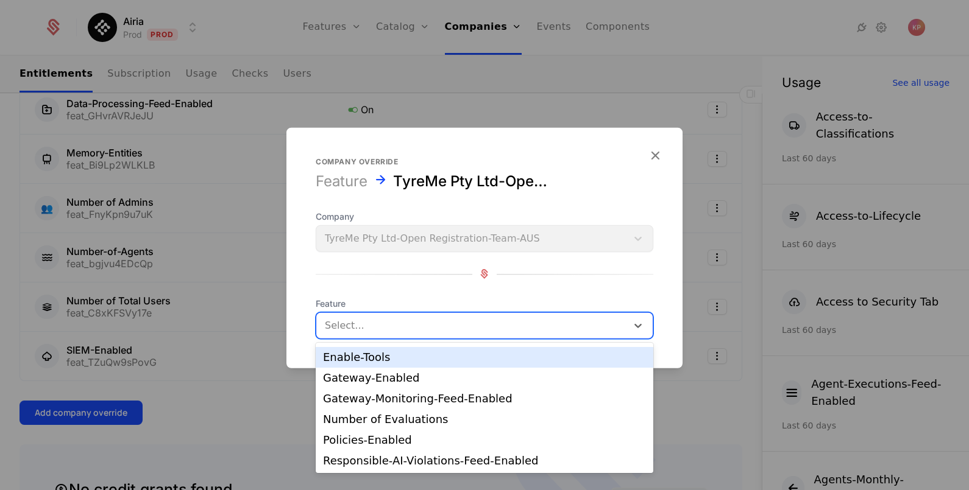
scroll to position [185, 0]
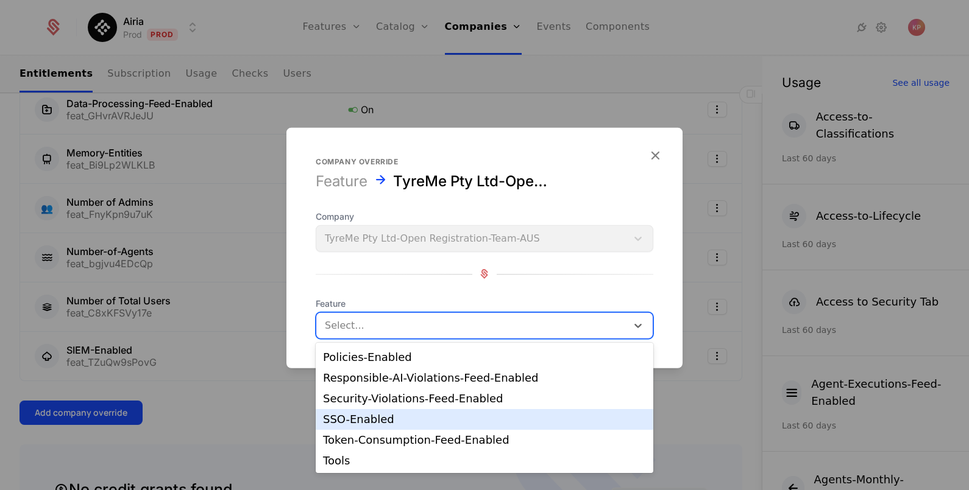
click at [393, 417] on div "SSO-Enabled" at bounding box center [484, 419] width 323 height 11
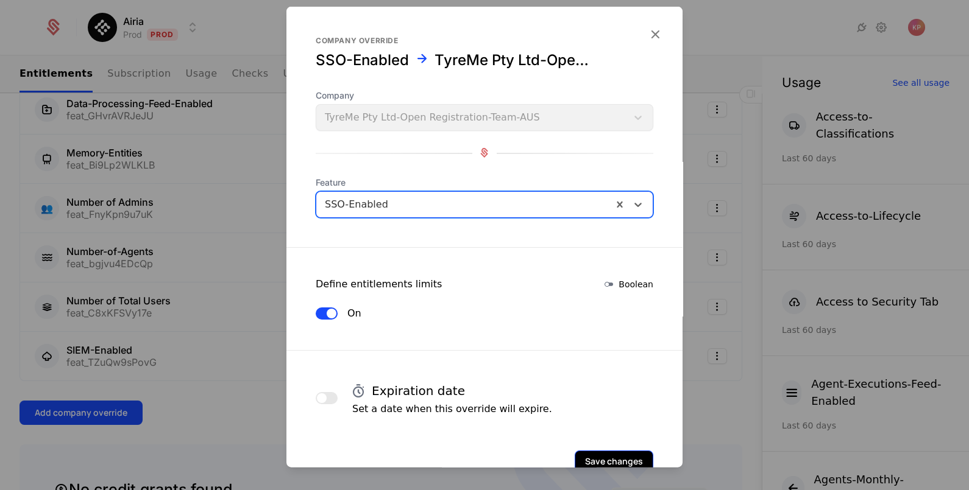
click at [576, 453] on button "Save changes" at bounding box center [613, 461] width 79 height 22
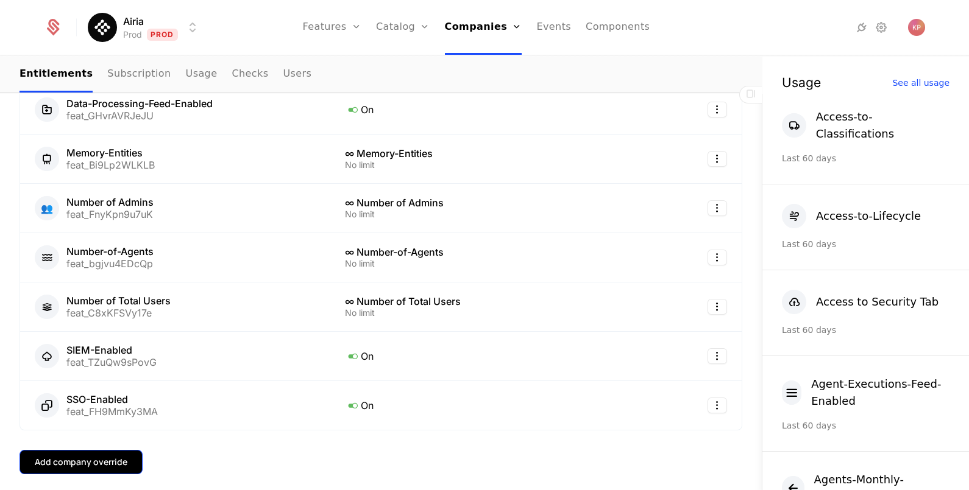
click at [121, 460] on div "Add company override" at bounding box center [81, 462] width 93 height 12
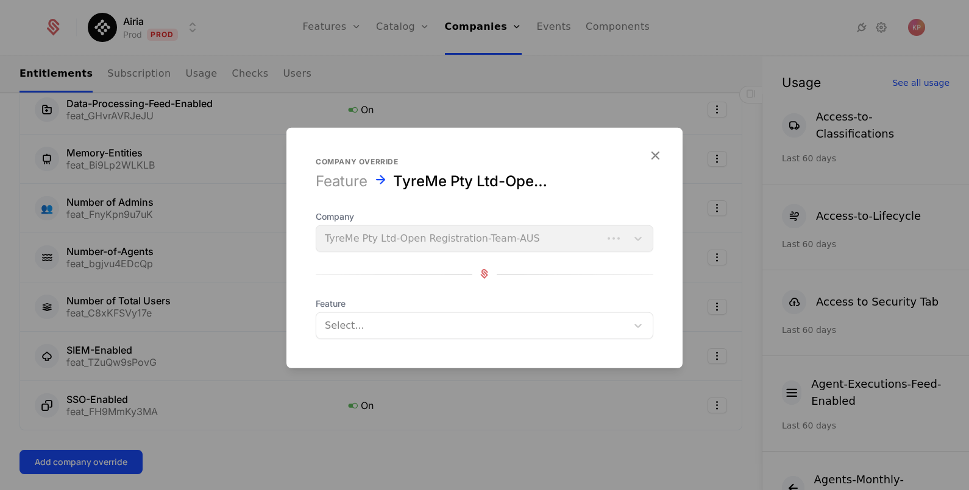
drag, startPoint x: 492, startPoint y: 323, endPoint x: 489, endPoint y: 337, distance: 14.3
click at [493, 324] on div at bounding box center [472, 325] width 294 height 17
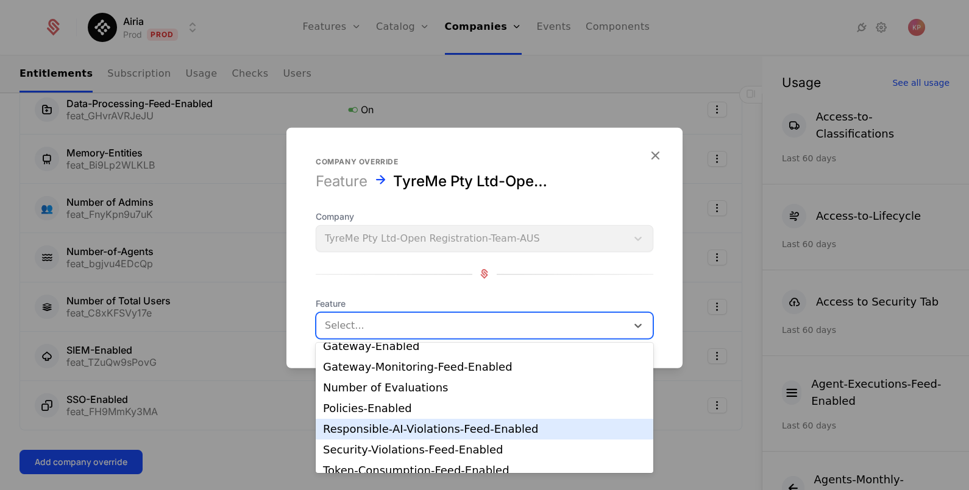
scroll to position [152, 0]
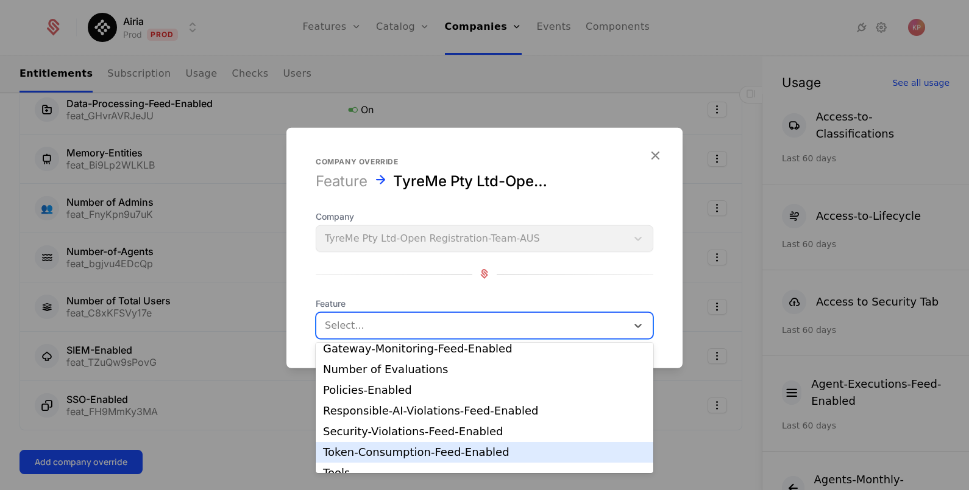
click at [439, 448] on div "Token-Consumption-Feed-Enabled" at bounding box center [484, 452] width 323 height 11
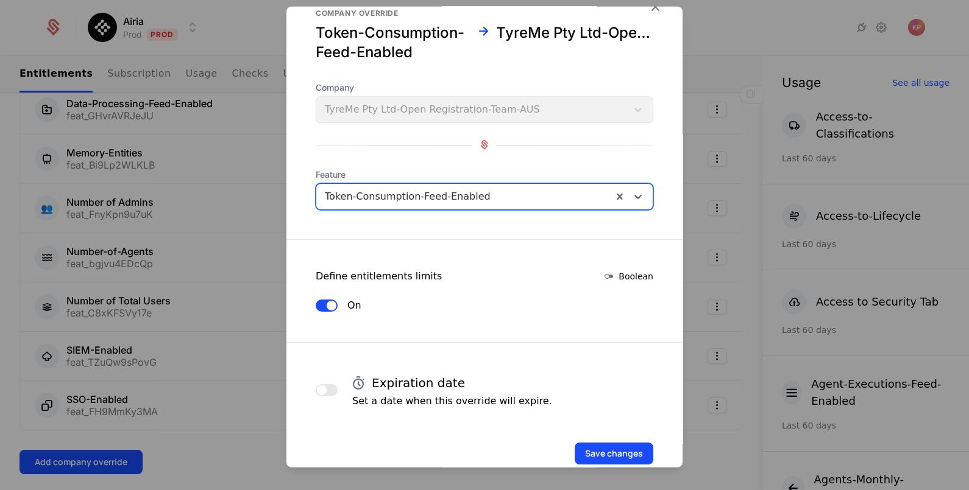
scroll to position [71, 0]
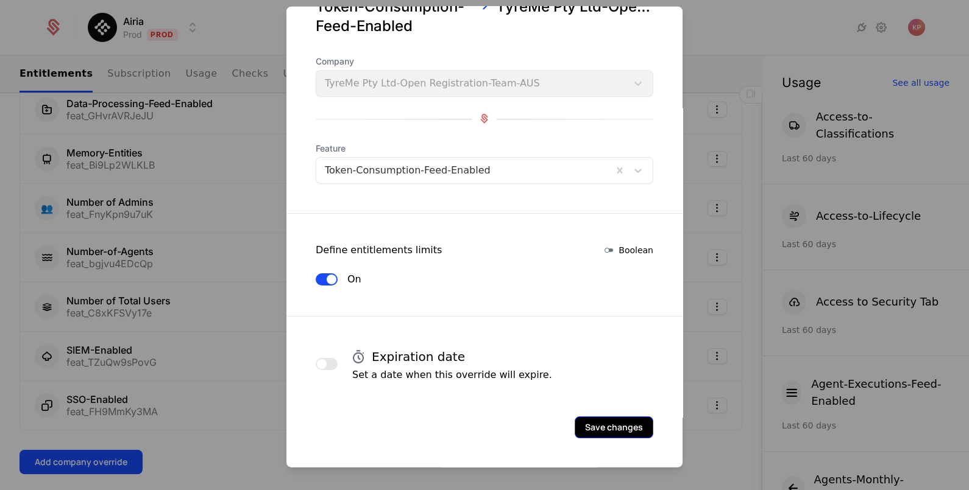
click at [621, 420] on button "Save changes" at bounding box center [613, 427] width 79 height 22
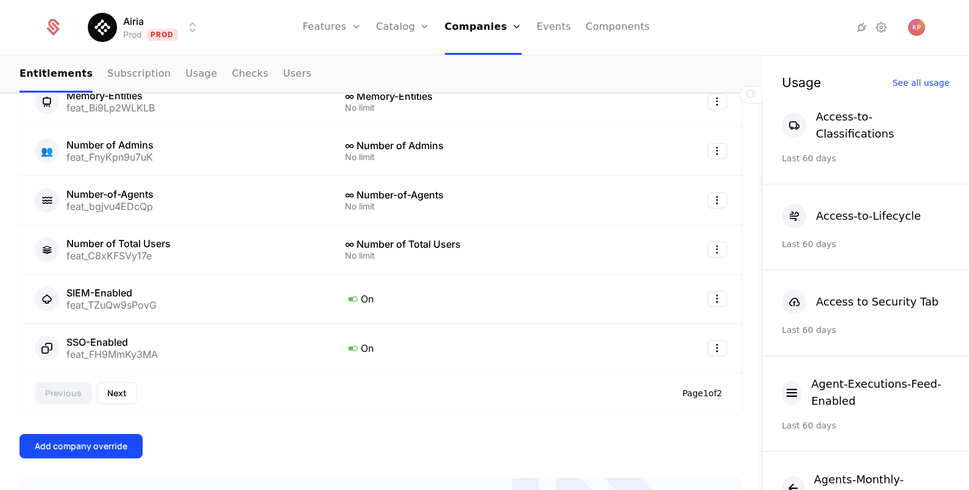
scroll to position [609, 0]
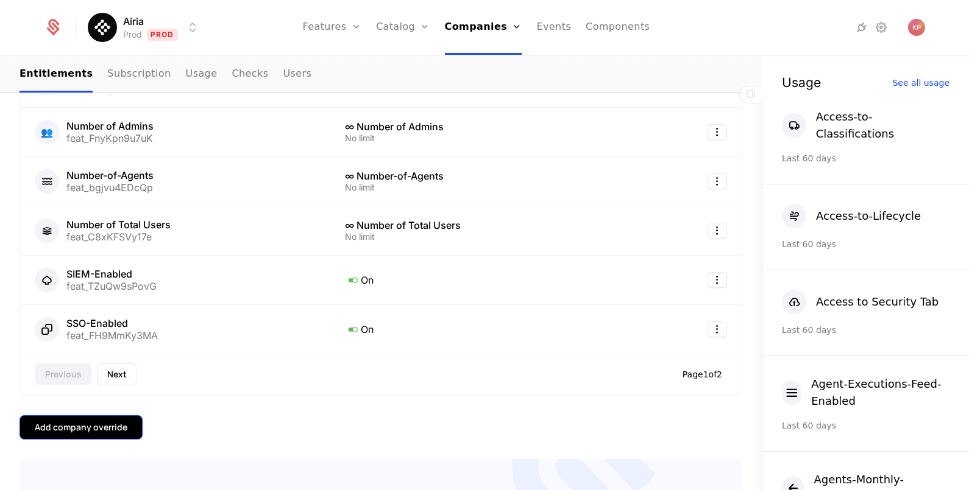
drag, startPoint x: 107, startPoint y: 434, endPoint x: 113, endPoint y: 432, distance: 6.4
click at [113, 432] on button "Add company override" at bounding box center [80, 427] width 123 height 24
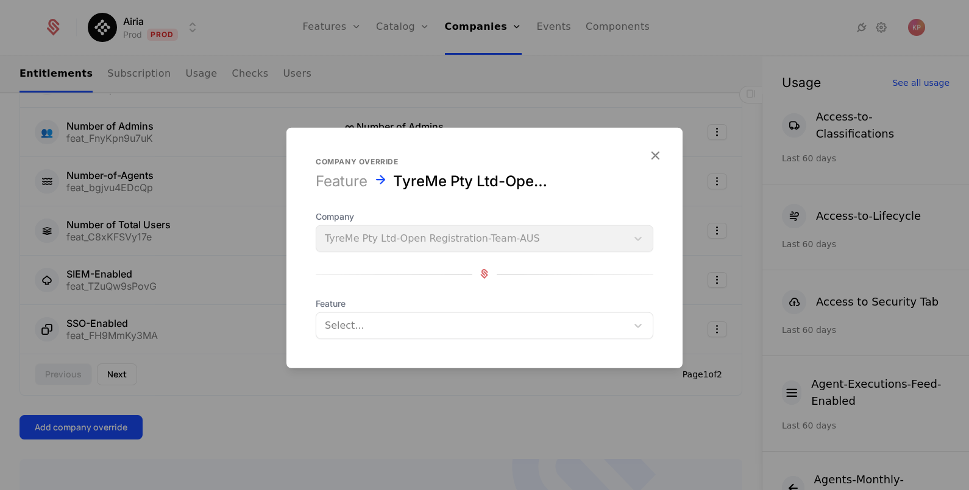
click at [434, 328] on div at bounding box center [472, 325] width 294 height 17
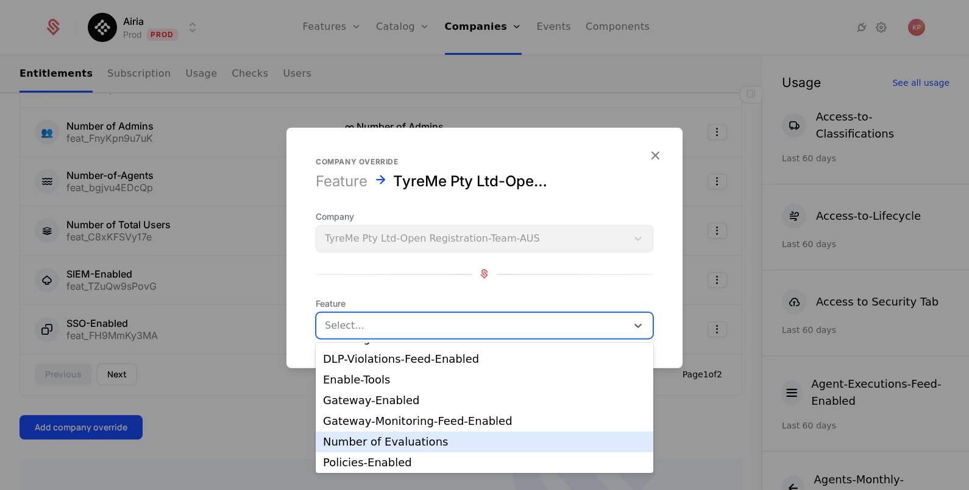
scroll to position [143, 0]
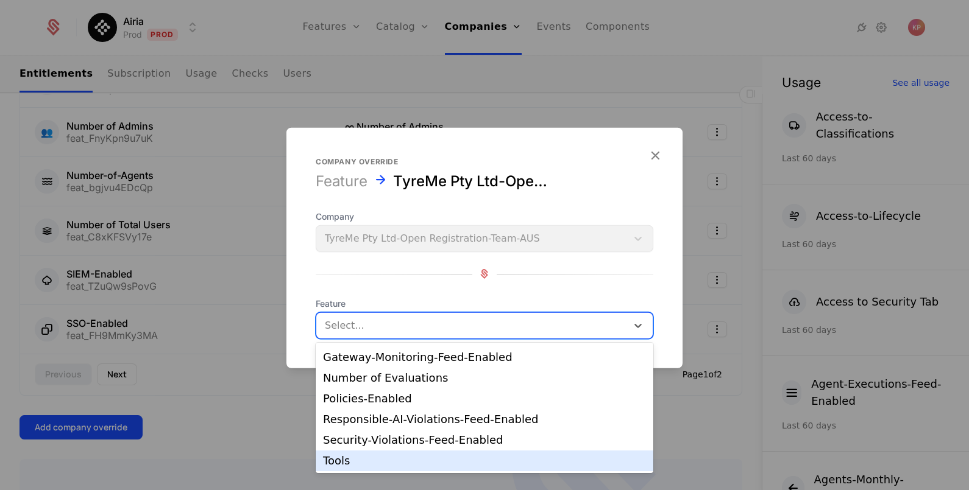
click at [396, 457] on div "Tools" at bounding box center [484, 461] width 323 height 11
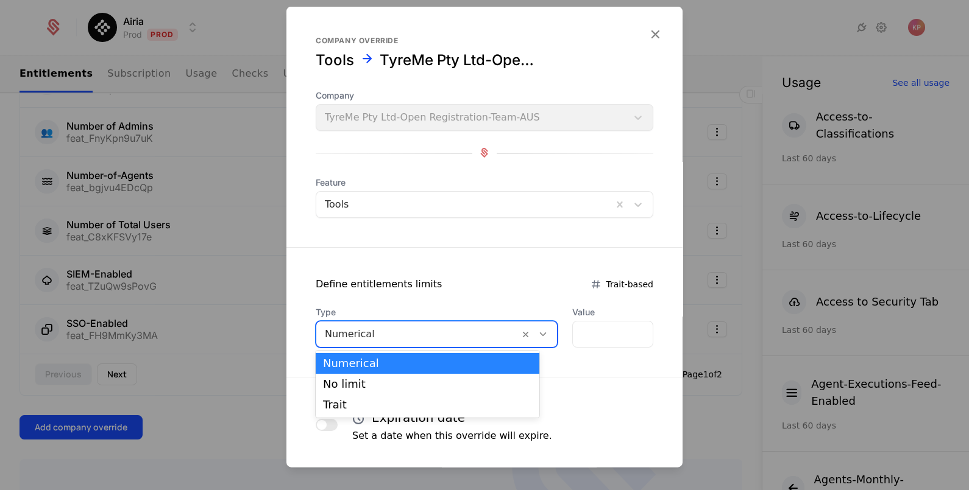
drag, startPoint x: 403, startPoint y: 328, endPoint x: 402, endPoint y: 373, distance: 45.1
click at [404, 336] on div at bounding box center [418, 333] width 186 height 17
click at [409, 386] on div "No limit" at bounding box center [427, 384] width 209 height 11
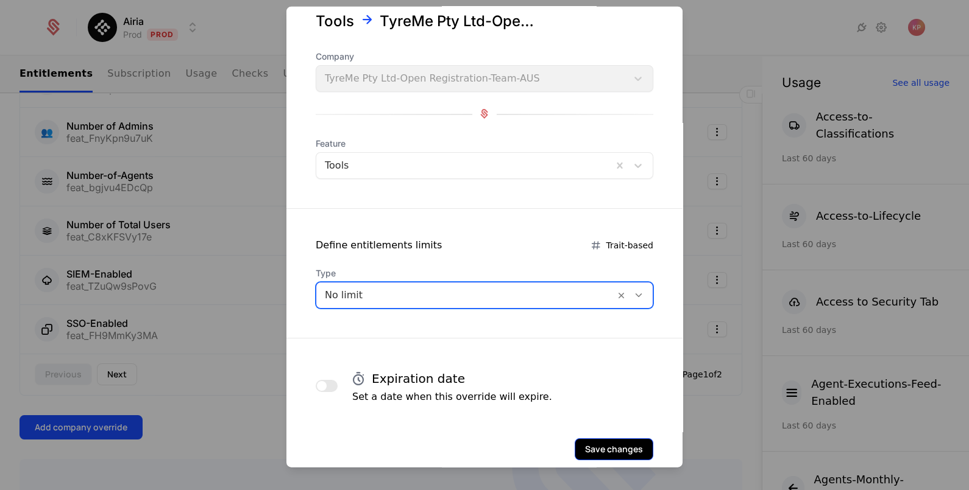
scroll to position [59, 0]
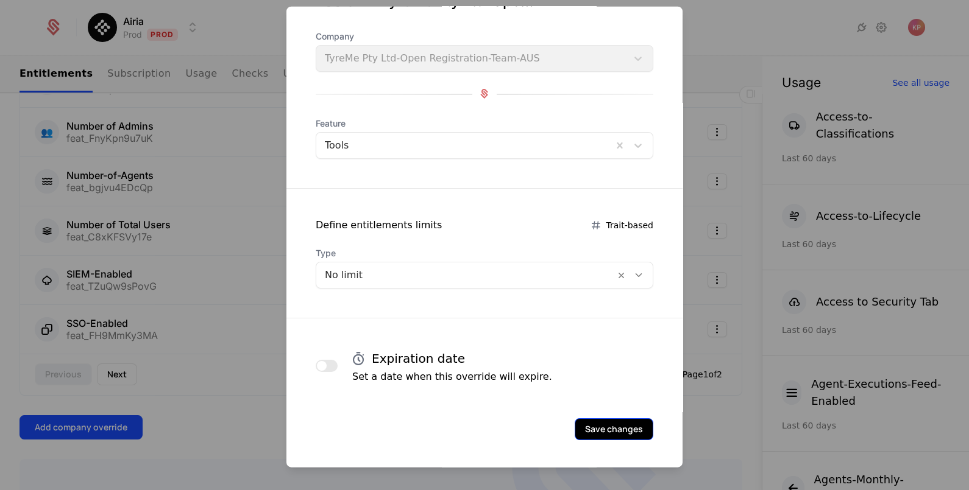
click at [595, 422] on button "Save changes" at bounding box center [613, 429] width 79 height 22
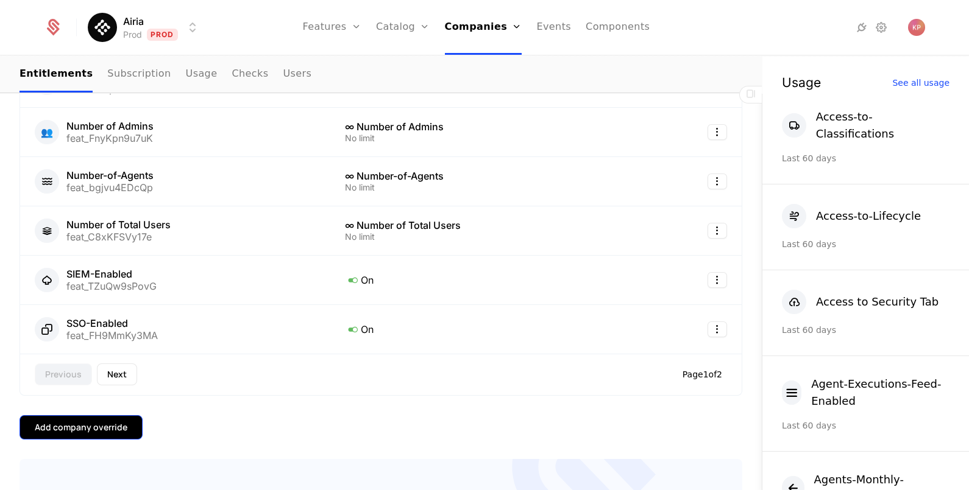
click at [83, 436] on button "Add company override" at bounding box center [80, 427] width 123 height 24
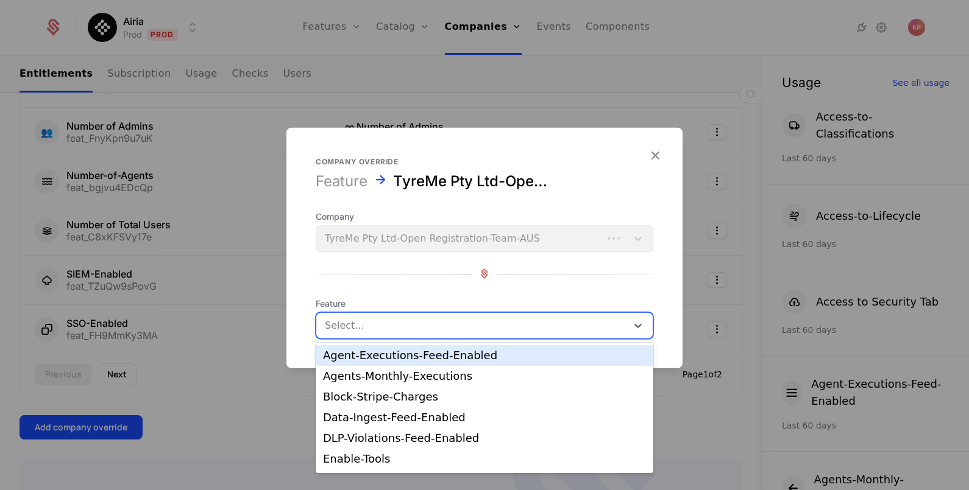
click at [426, 328] on div at bounding box center [472, 325] width 294 height 17
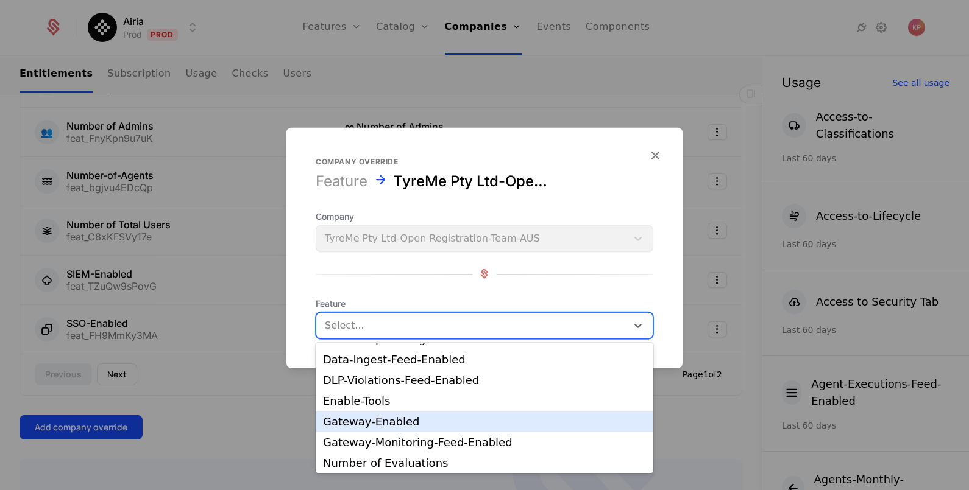
scroll to position [76, 0]
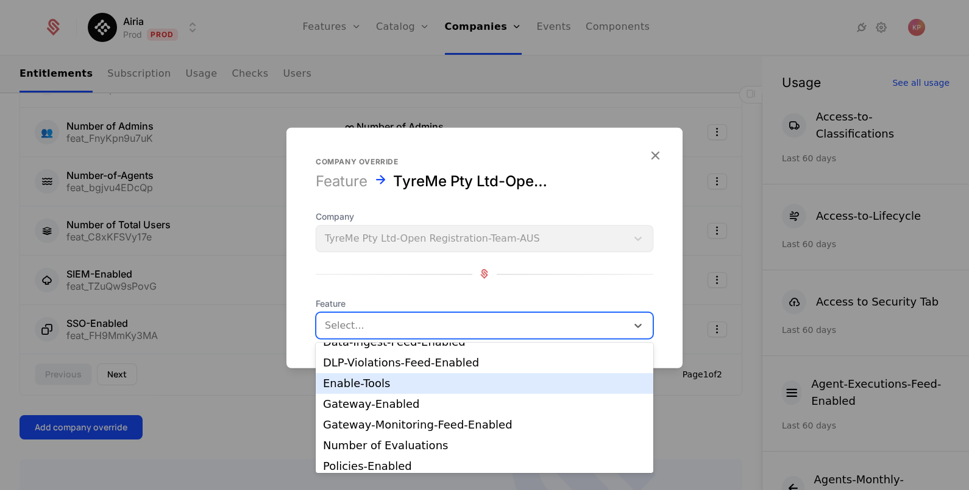
click at [412, 384] on div "Enable-Tools" at bounding box center [484, 383] width 323 height 11
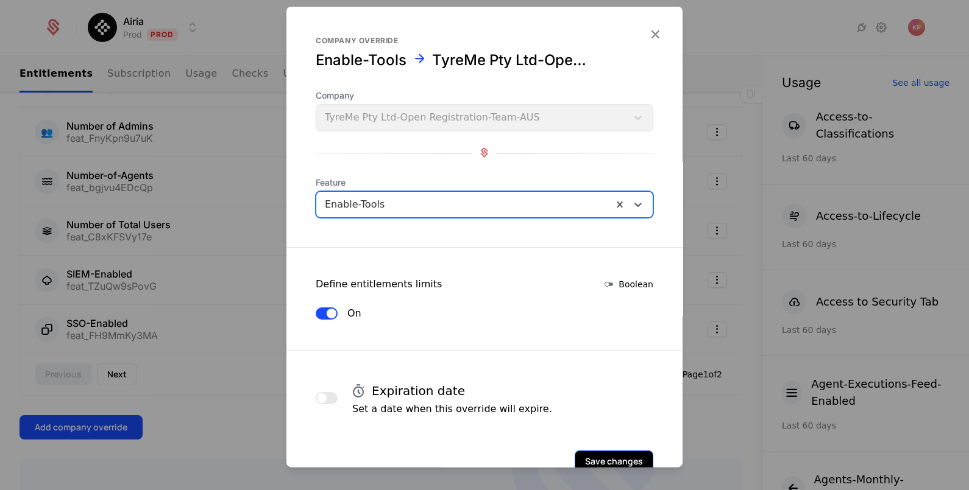
click at [591, 459] on button "Save changes" at bounding box center [613, 461] width 79 height 22
